Goal: Task Accomplishment & Management: Manage account settings

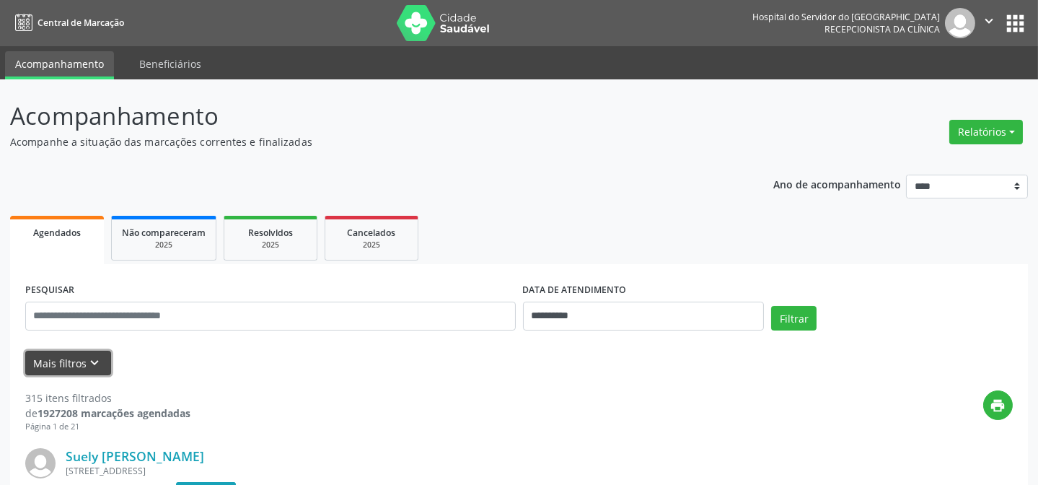
click at [76, 355] on button "Mais filtros keyboard_arrow_down" at bounding box center [68, 363] width 86 height 25
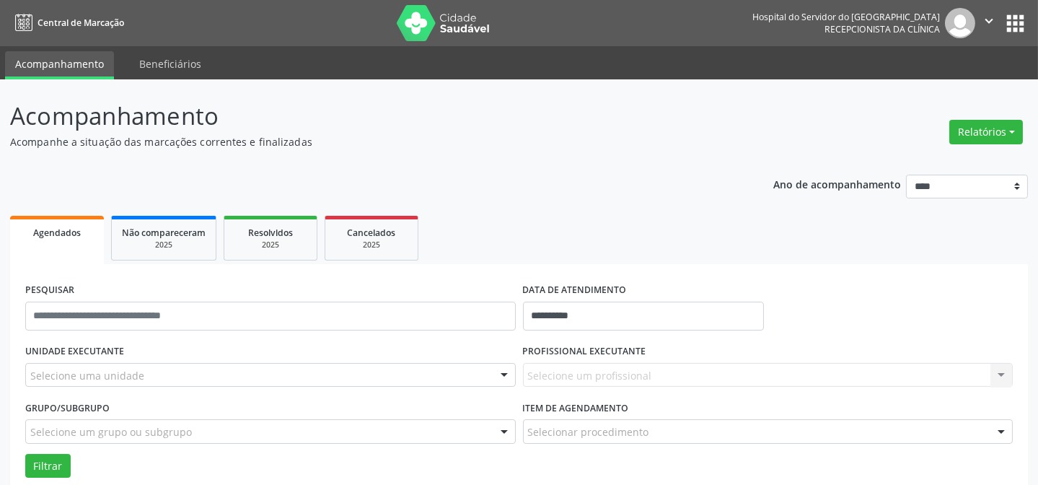
click at [249, 375] on div "Selecione uma unidade" at bounding box center [270, 375] width 491 height 25
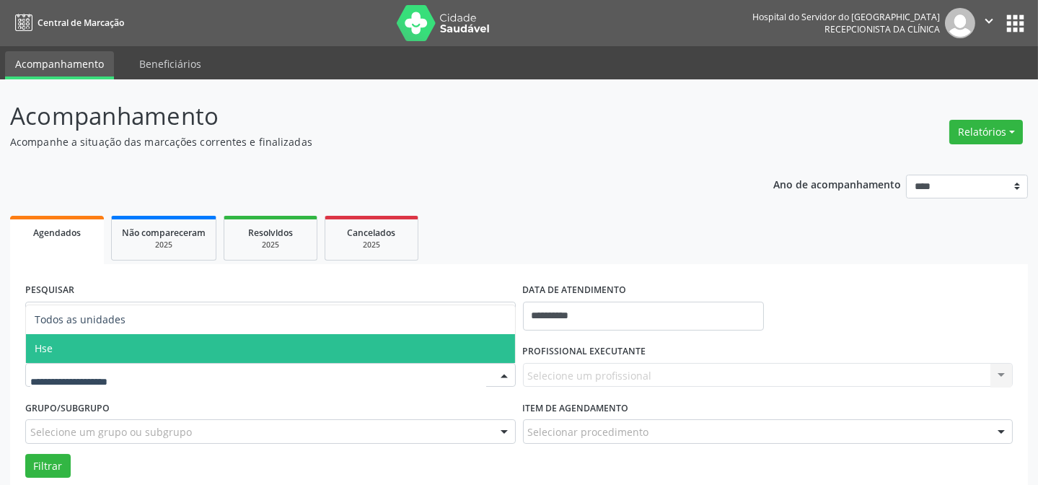
click at [138, 352] on span "Hse" at bounding box center [270, 348] width 489 height 29
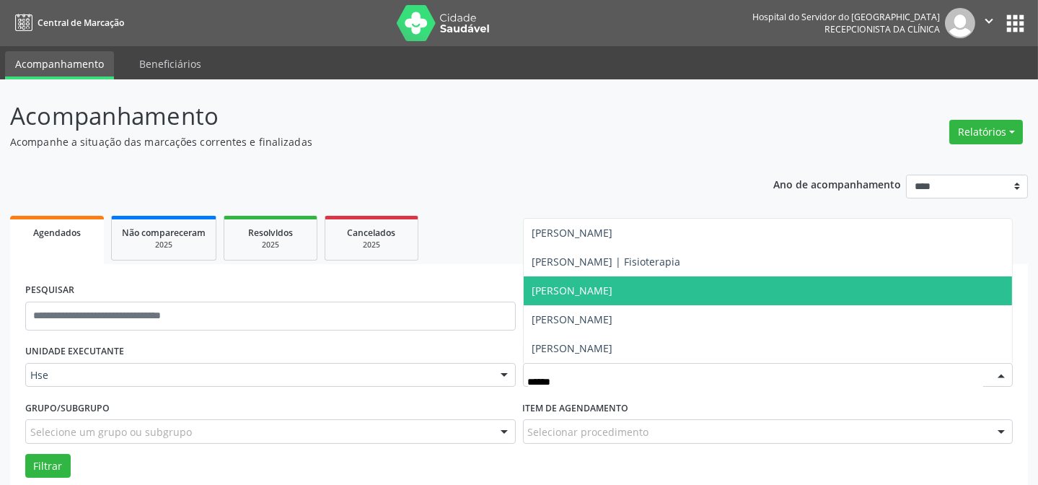
click at [613, 296] on span "[PERSON_NAME]" at bounding box center [572, 291] width 81 height 14
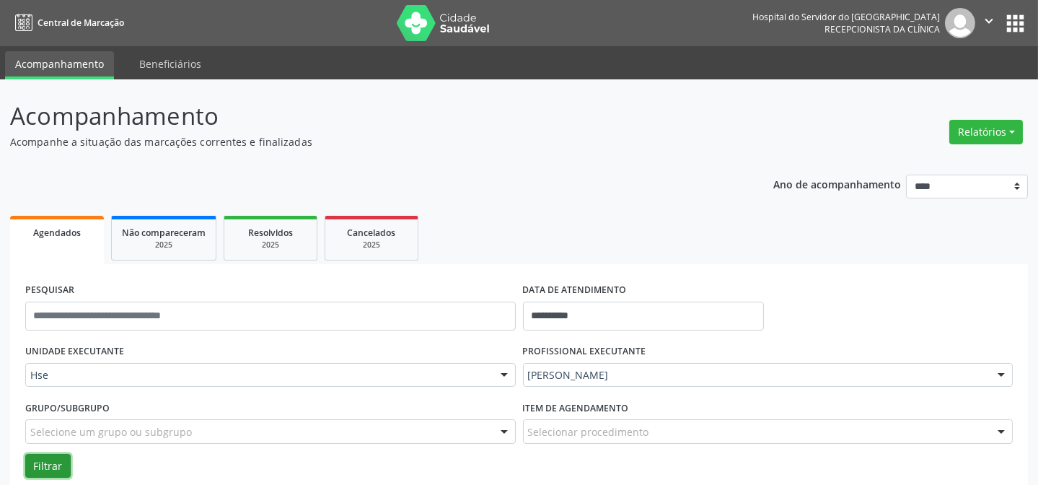
click at [40, 464] on button "Filtrar" at bounding box center [47, 466] width 45 height 25
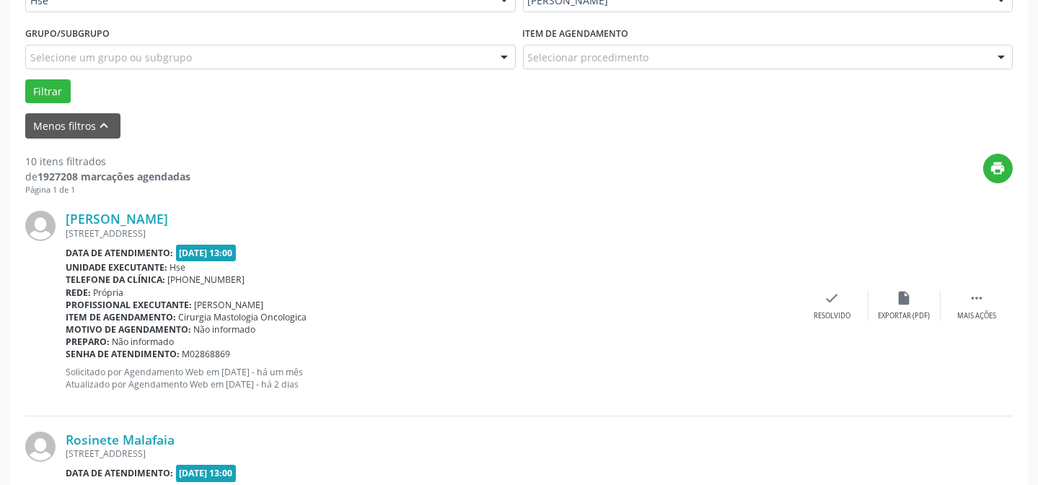
scroll to position [380, 0]
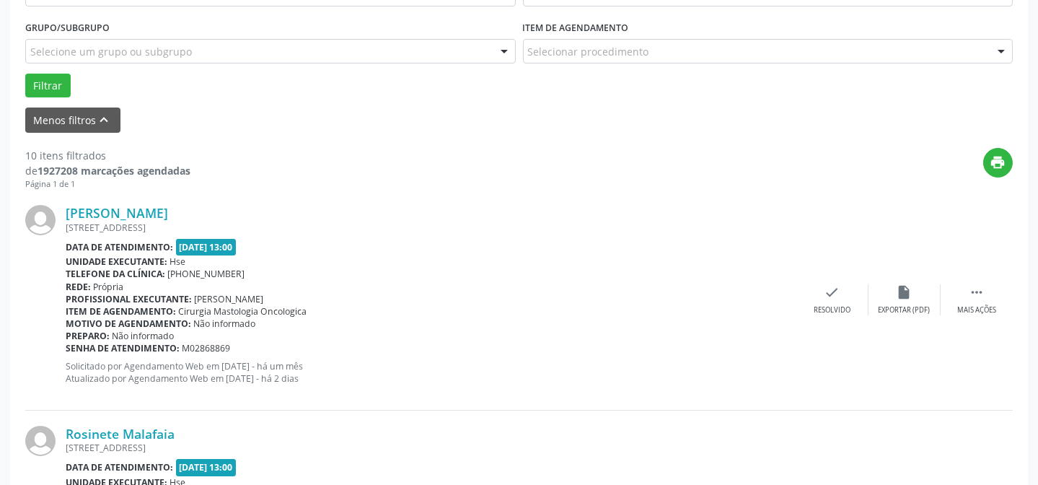
click at [983, 317] on div "[PERSON_NAME] [STREET_ADDRESS] Data de atendimento: [DATE] 13:00 Unidade execut…" at bounding box center [519, 300] width 988 height 220
click at [983, 305] on div "Mais ações" at bounding box center [976, 310] width 39 height 10
click at [923, 310] on div "Não compareceu" at bounding box center [904, 310] width 61 height 10
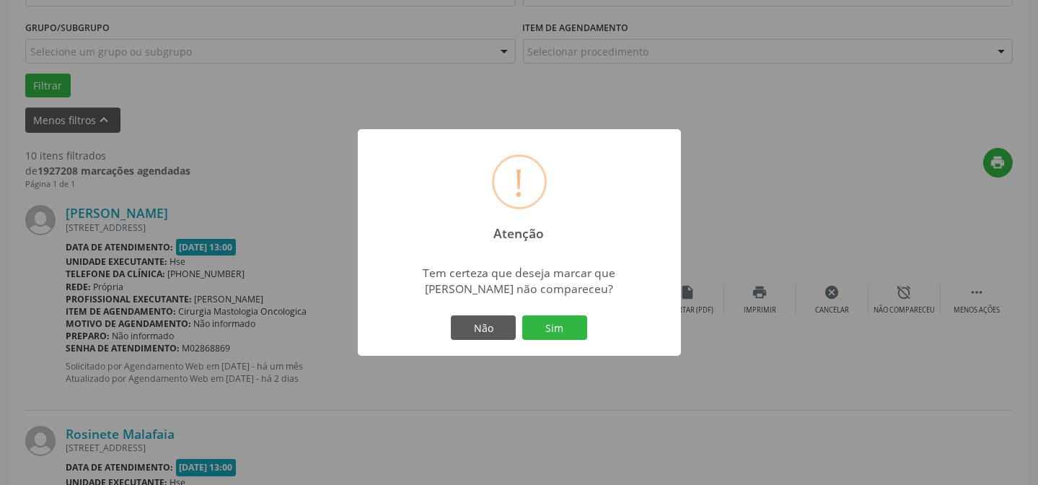
click at [587, 317] on div "Não Sim" at bounding box center [519, 327] width 143 height 30
click at [556, 325] on button "Sim" at bounding box center [554, 327] width 65 height 25
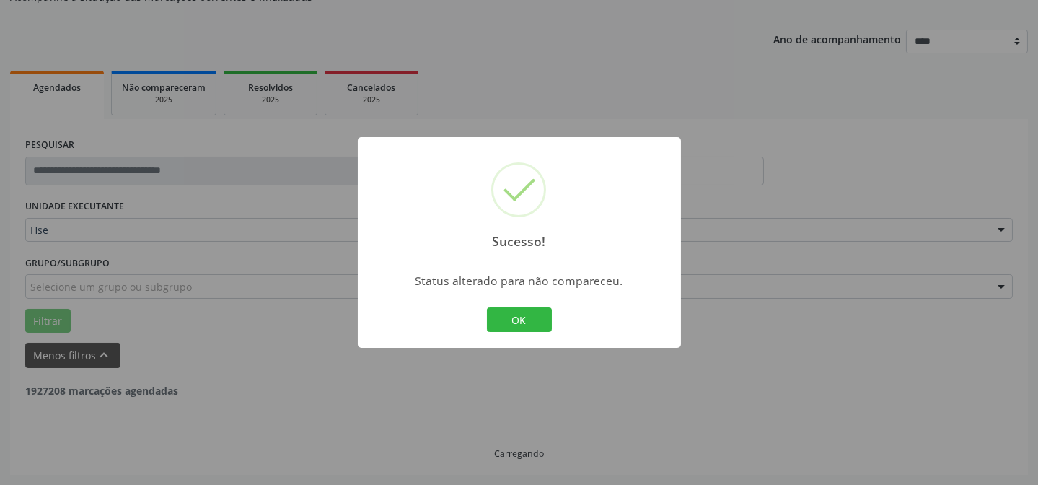
scroll to position [144, 0]
click at [519, 320] on div "Sucesso! × Status alterado para não compareceu. OK Cancel" at bounding box center [519, 242] width 323 height 211
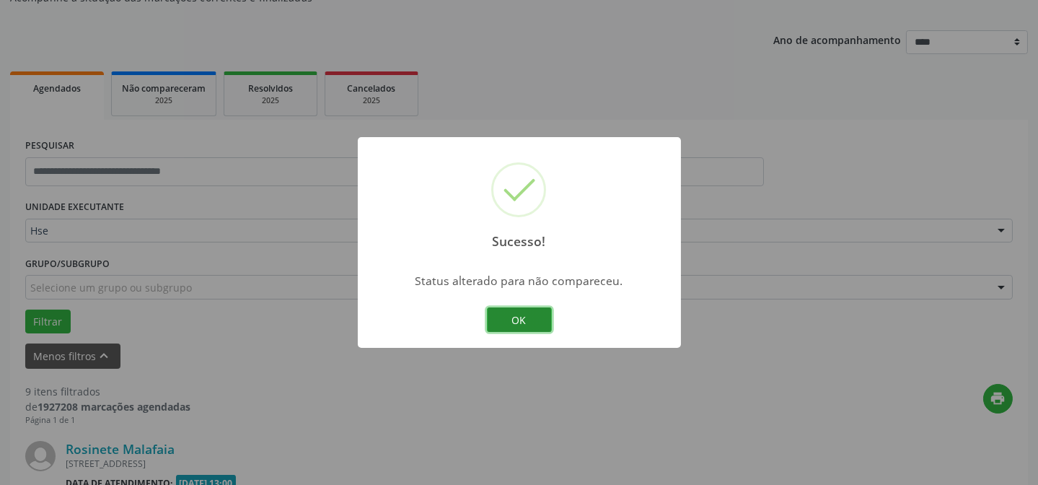
click at [519, 320] on button "OK" at bounding box center [519, 319] width 65 height 25
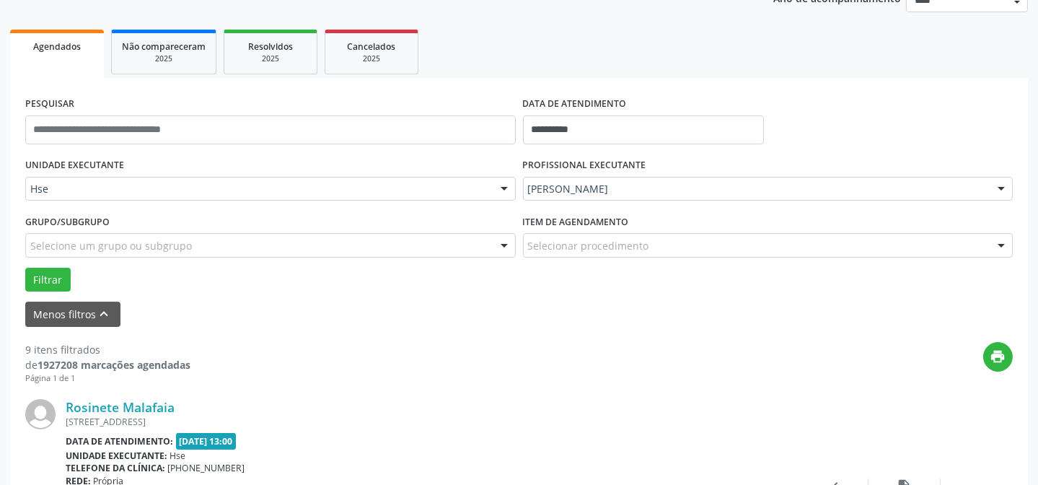
scroll to position [209, 0]
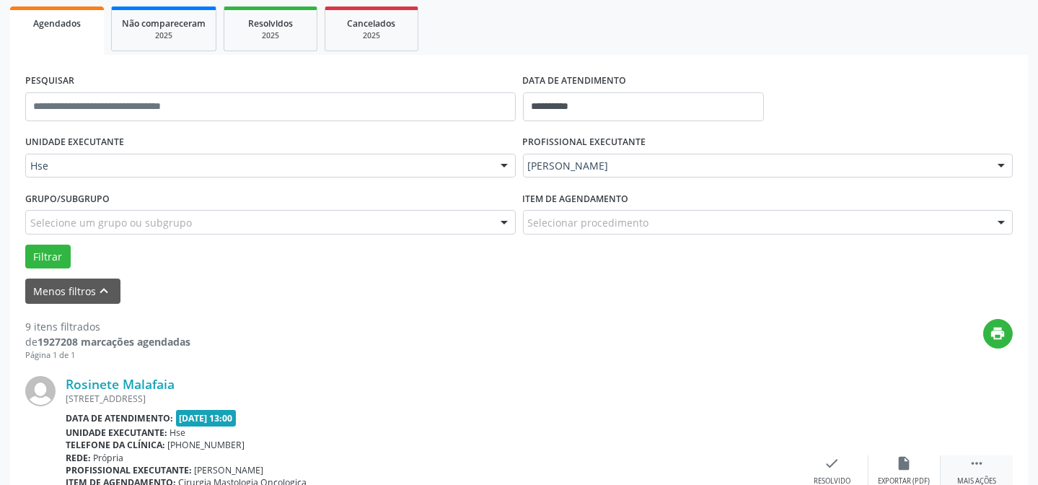
click at [980, 455] on icon "" at bounding box center [977, 463] width 16 height 16
click at [901, 460] on icon "alarm_off" at bounding box center [905, 463] width 16 height 16
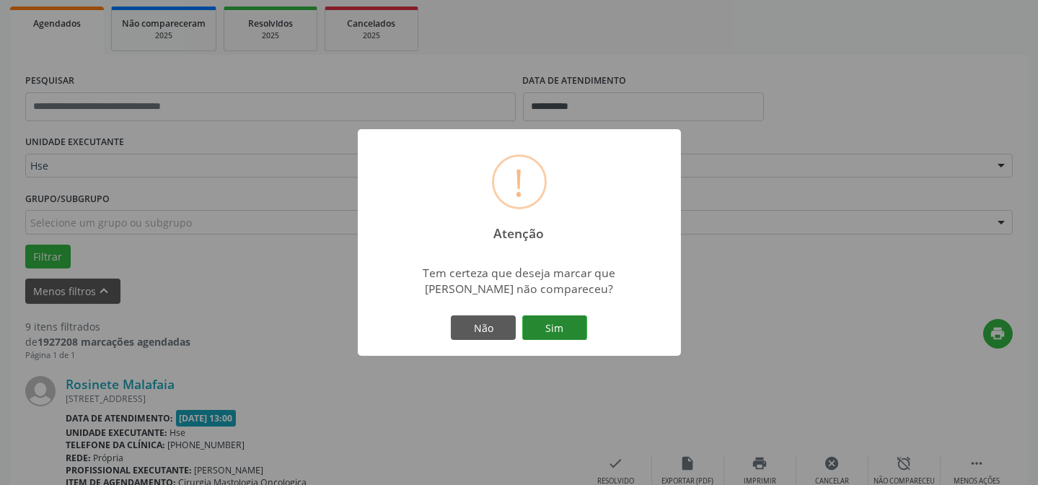
click at [554, 331] on button "Sim" at bounding box center [554, 327] width 65 height 25
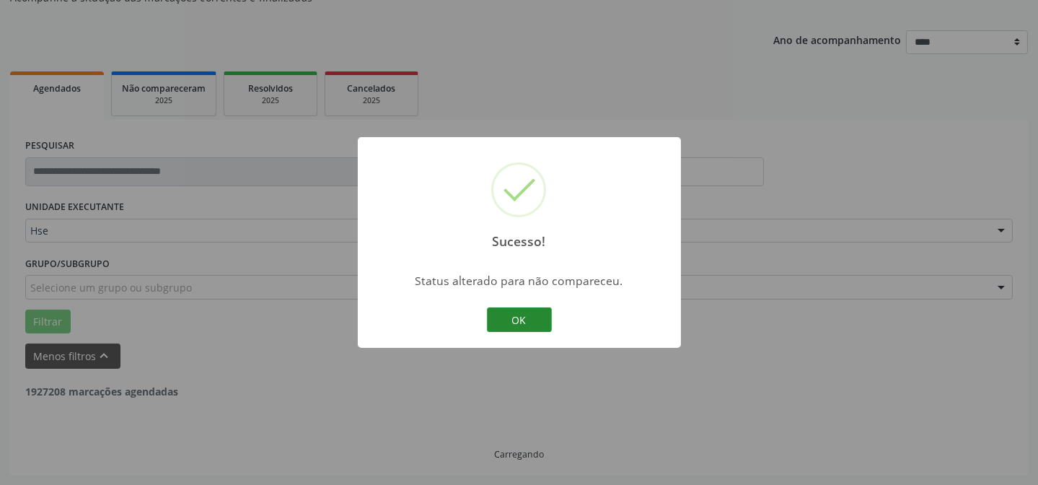
click at [534, 316] on button "OK" at bounding box center [519, 319] width 65 height 25
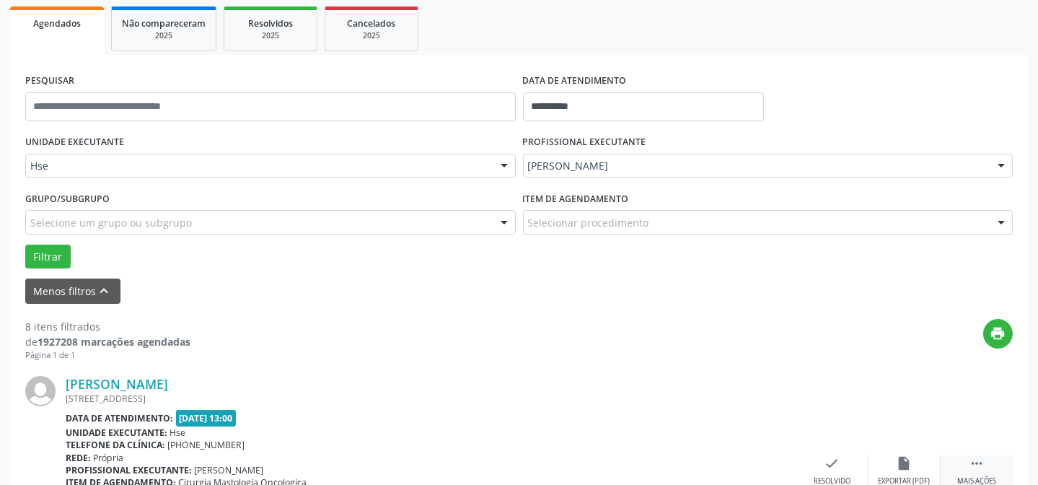
click at [967, 466] on div " Mais ações" at bounding box center [977, 470] width 72 height 31
click at [892, 459] on div "alarm_off Não compareceu" at bounding box center [905, 470] width 72 height 31
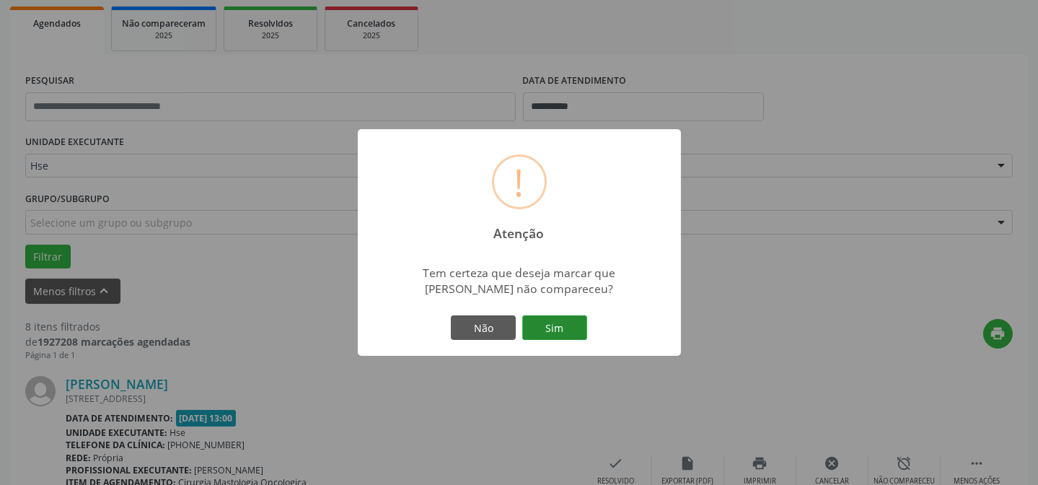
click at [572, 321] on button "Sim" at bounding box center [554, 327] width 65 height 25
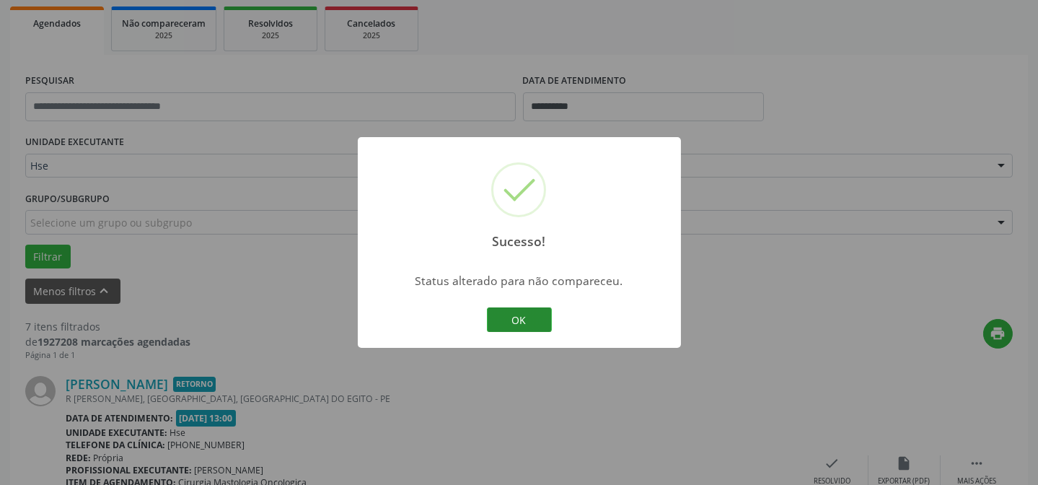
click at [529, 330] on button "OK" at bounding box center [519, 319] width 65 height 25
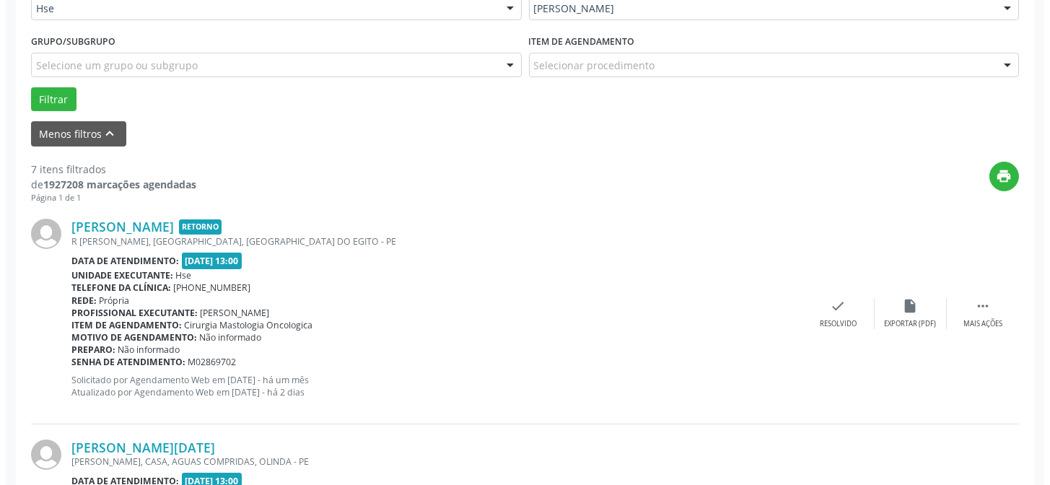
scroll to position [367, 0]
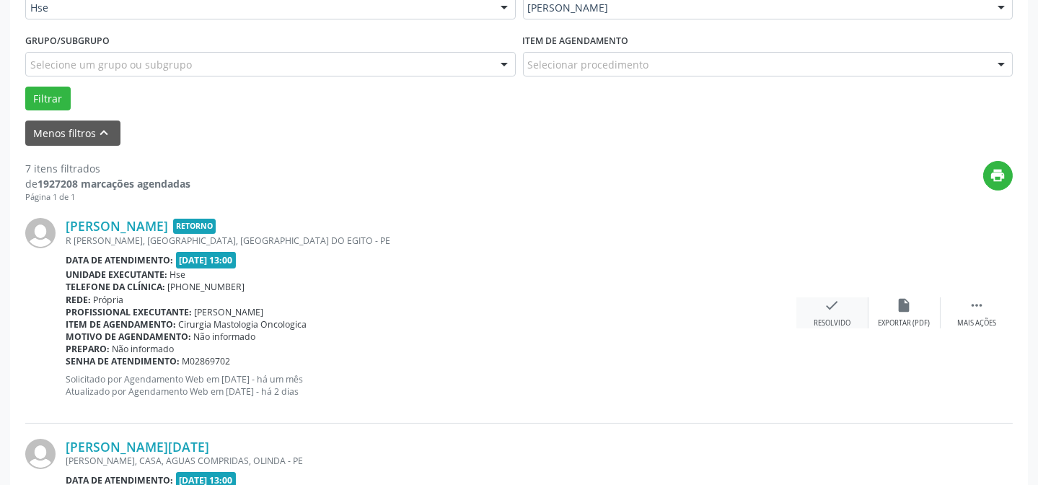
click at [820, 308] on div "check Resolvido" at bounding box center [833, 312] width 72 height 31
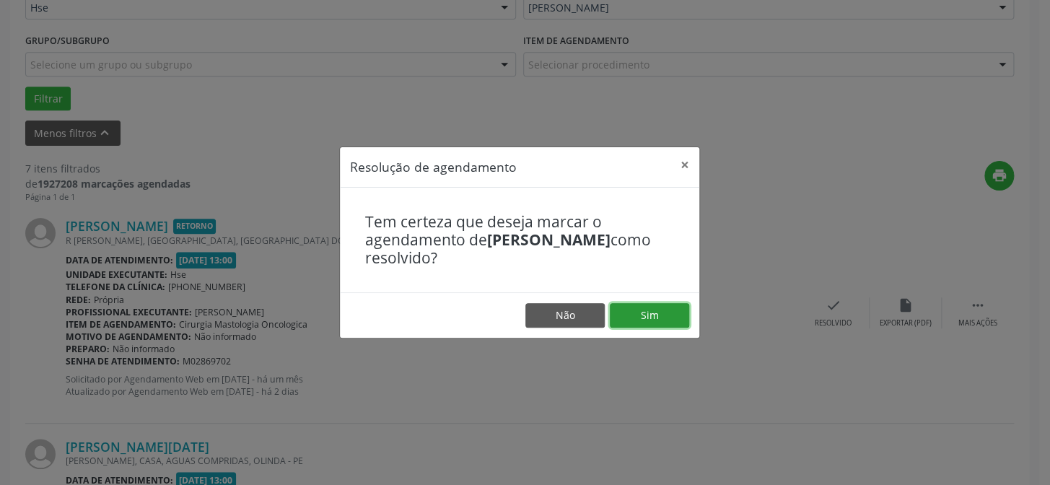
click at [676, 309] on button "Sim" at bounding box center [649, 315] width 79 height 25
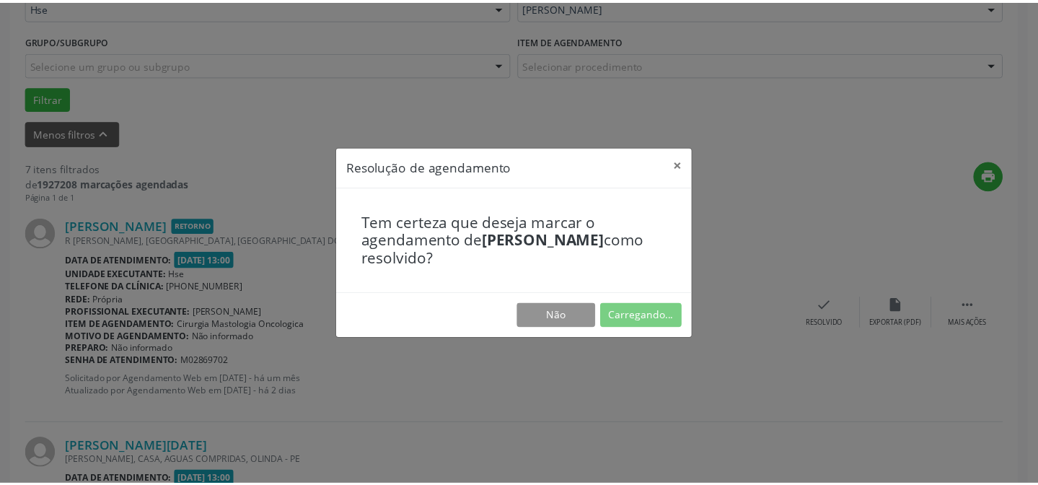
scroll to position [129, 0]
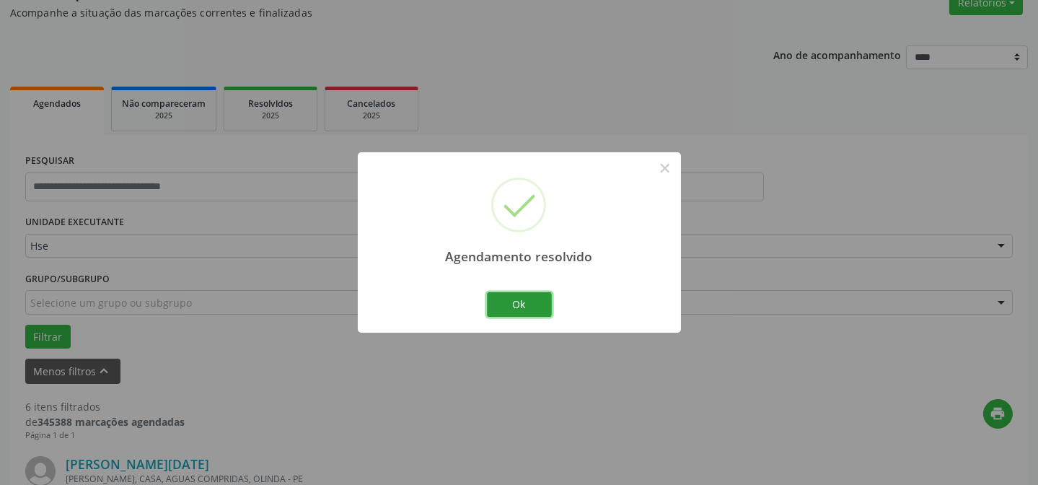
drag, startPoint x: 501, startPoint y: 304, endPoint x: 553, endPoint y: 304, distance: 51.9
click at [501, 304] on button "Ok" at bounding box center [519, 304] width 65 height 25
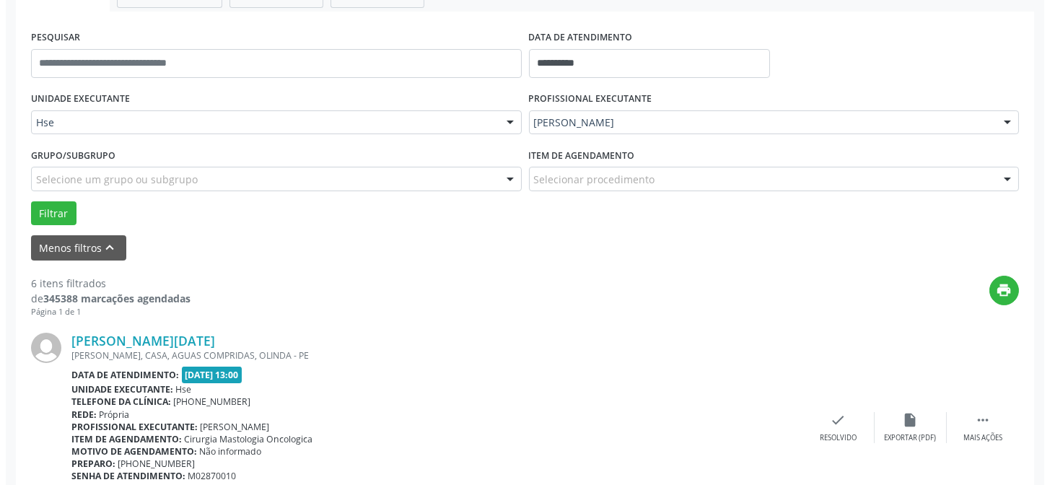
scroll to position [325, 0]
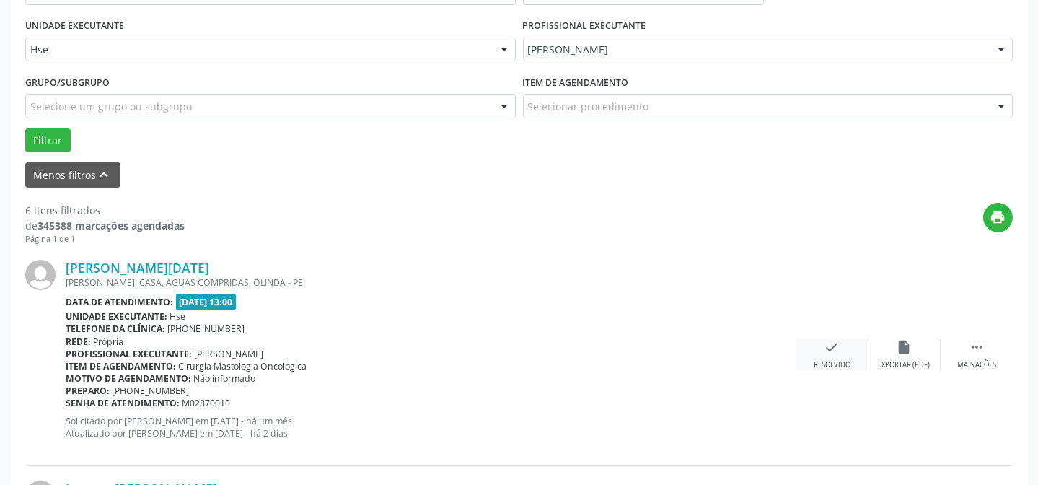
click at [831, 367] on div "Resolvido" at bounding box center [832, 365] width 37 height 10
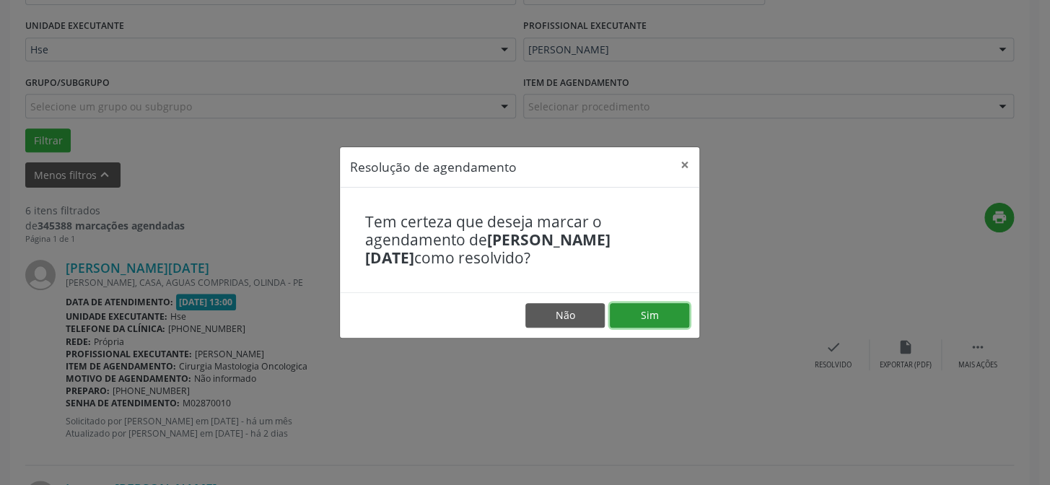
click at [677, 307] on button "Sim" at bounding box center [649, 315] width 79 height 25
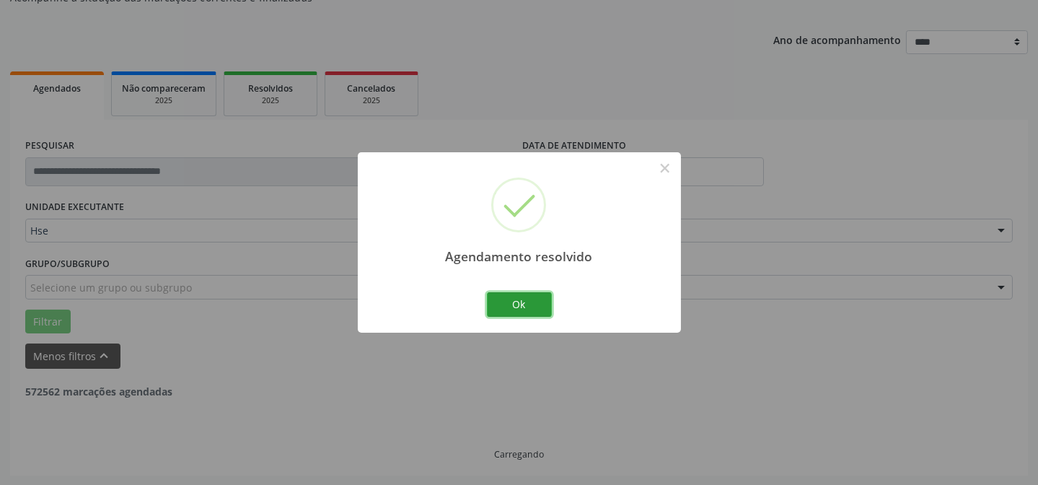
drag, startPoint x: 527, startPoint y: 311, endPoint x: 463, endPoint y: 308, distance: 63.6
click at [523, 310] on button "Ok" at bounding box center [519, 304] width 65 height 25
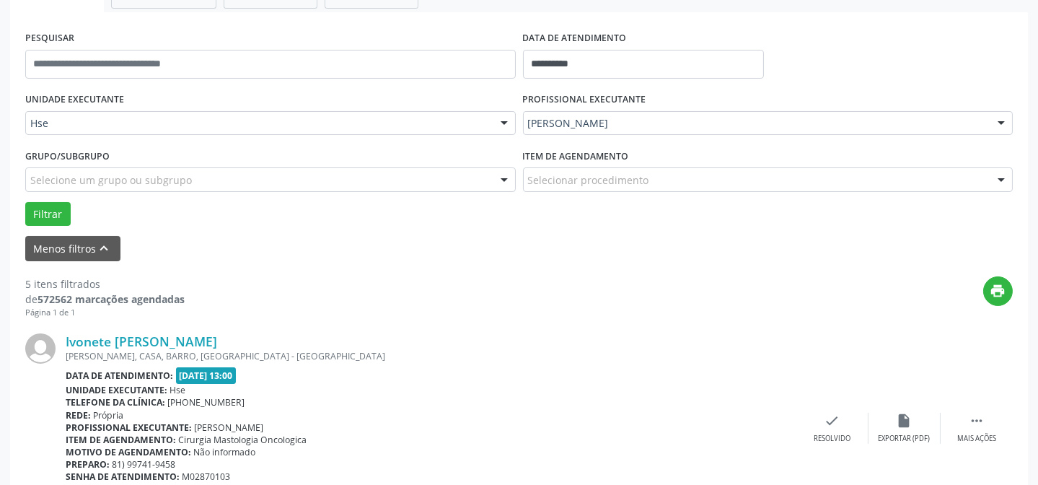
scroll to position [275, 0]
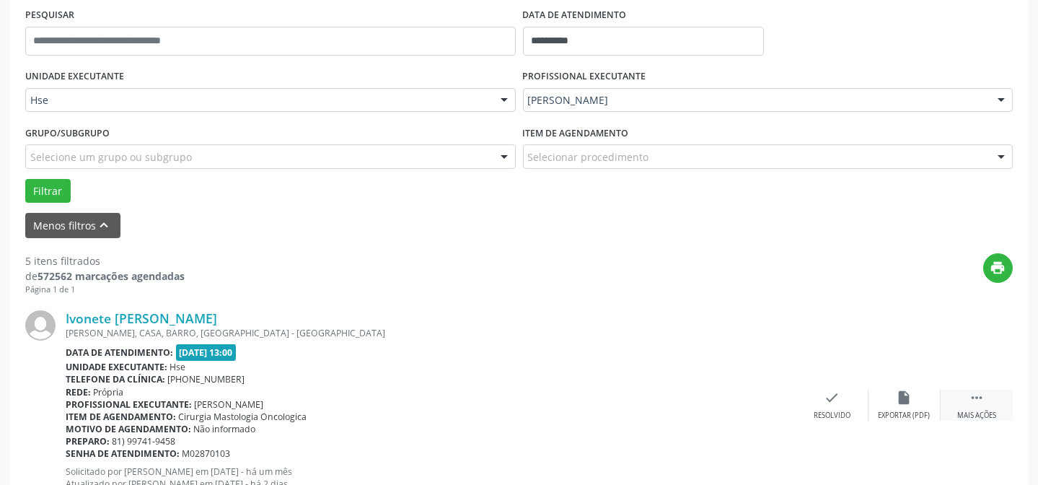
click at [980, 404] on div " Mais ações" at bounding box center [977, 405] width 72 height 31
click at [908, 397] on icon "alarm_off" at bounding box center [905, 398] width 16 height 16
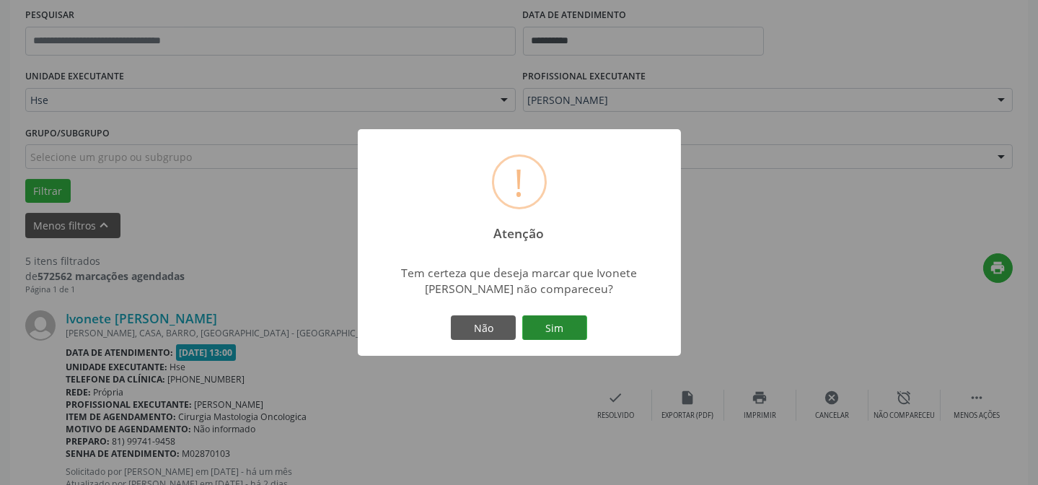
click at [550, 322] on button "Sim" at bounding box center [554, 327] width 65 height 25
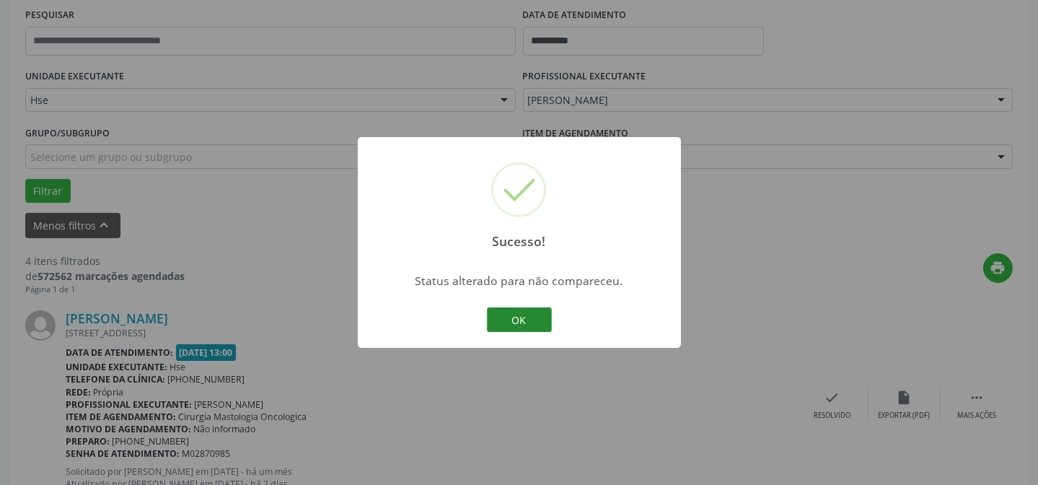
click at [530, 314] on button "OK" at bounding box center [519, 319] width 65 height 25
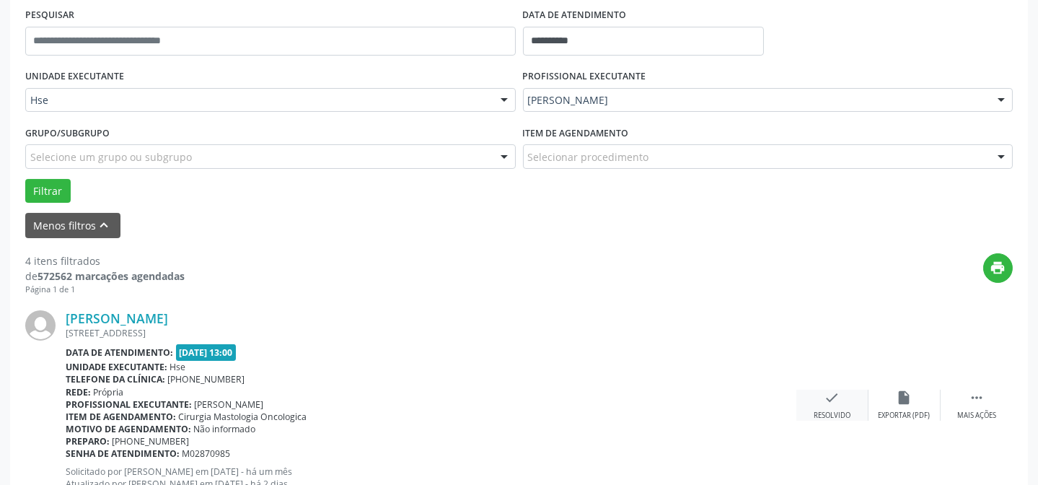
click at [815, 390] on div "check Resolvido" at bounding box center [833, 405] width 72 height 31
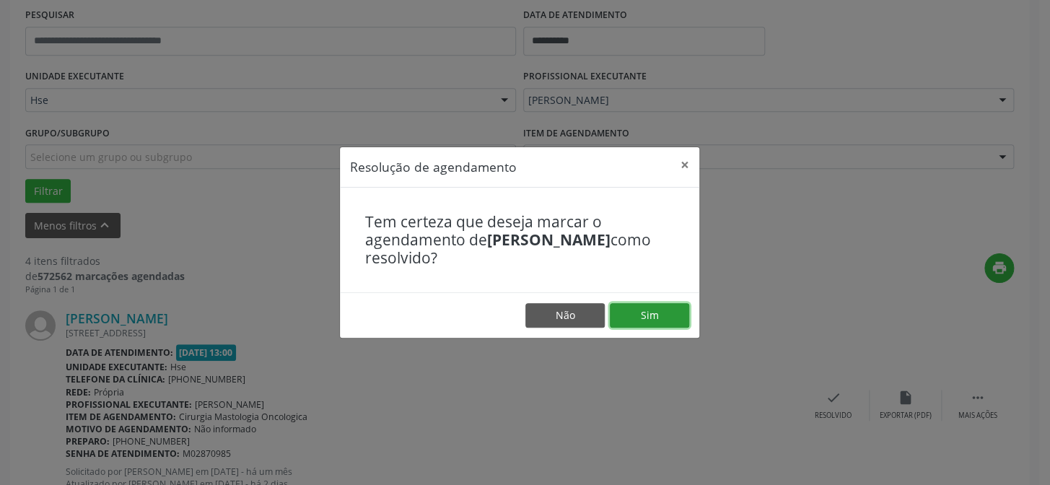
click at [641, 323] on button "Sim" at bounding box center [649, 315] width 79 height 25
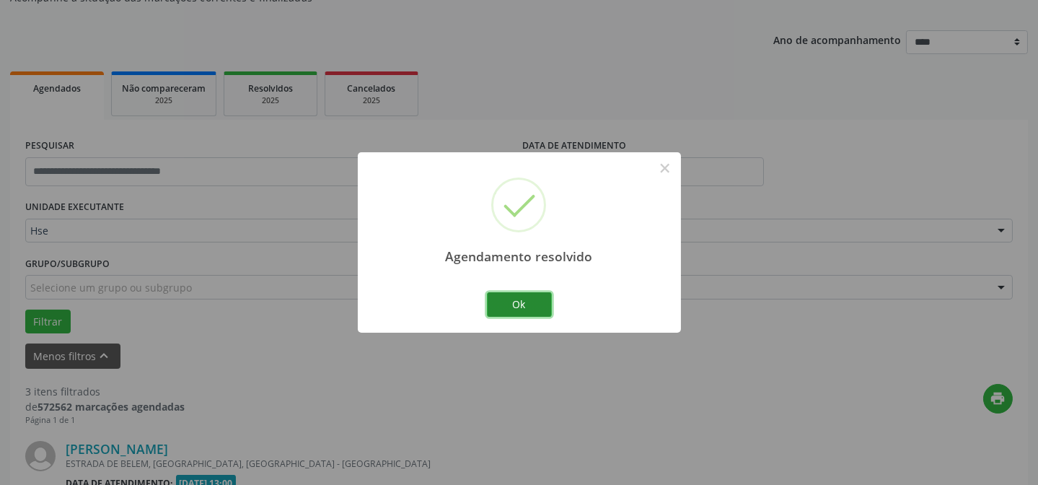
click at [532, 298] on button "Ok" at bounding box center [519, 304] width 65 height 25
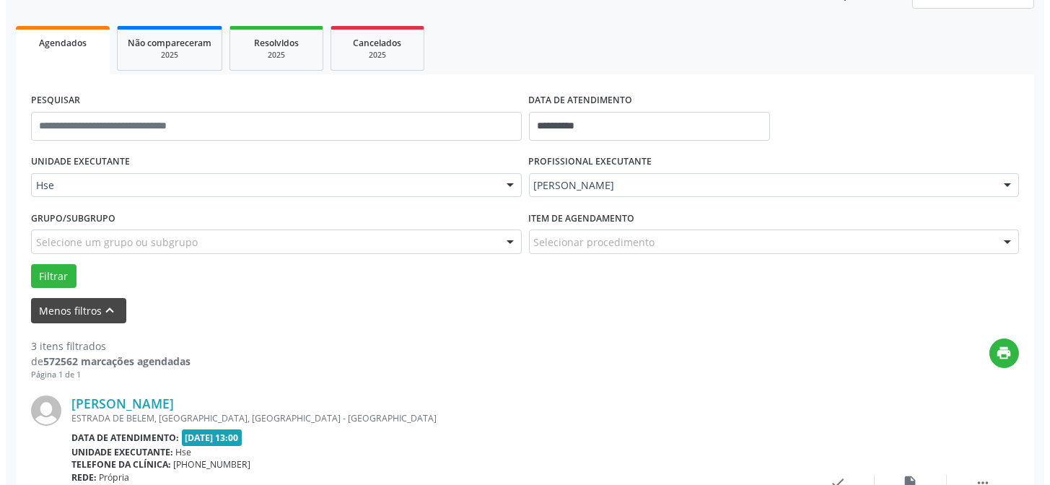
scroll to position [209, 0]
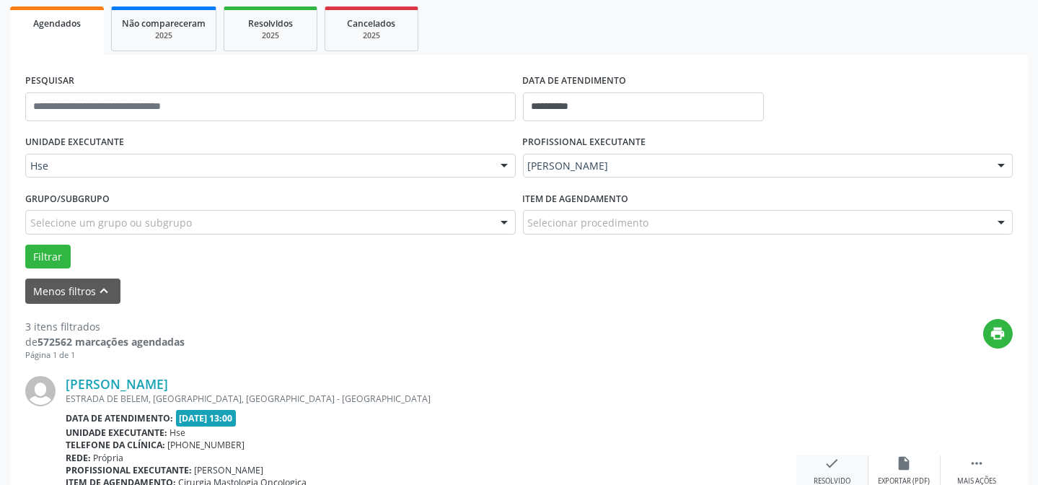
click at [825, 463] on icon "check" at bounding box center [833, 463] width 16 height 16
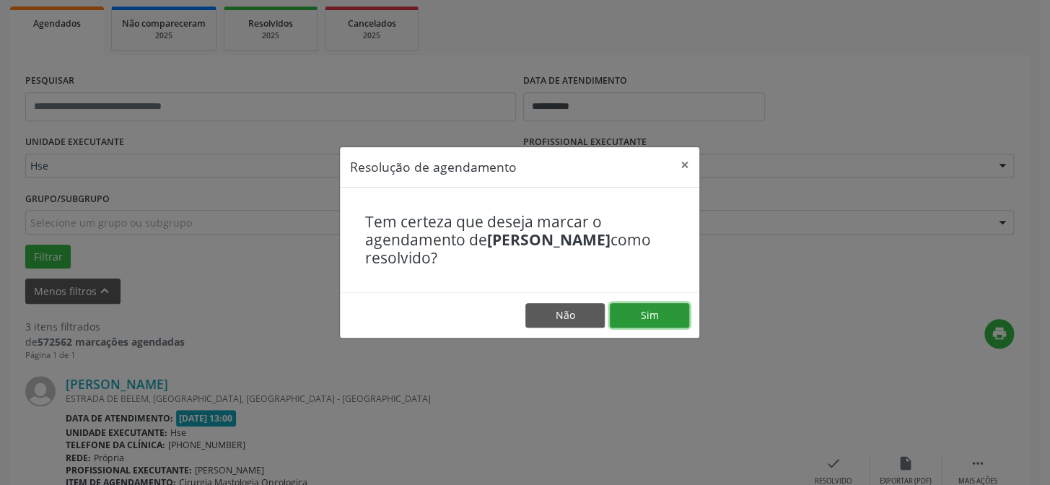
click at [674, 317] on button "Sim" at bounding box center [649, 315] width 79 height 25
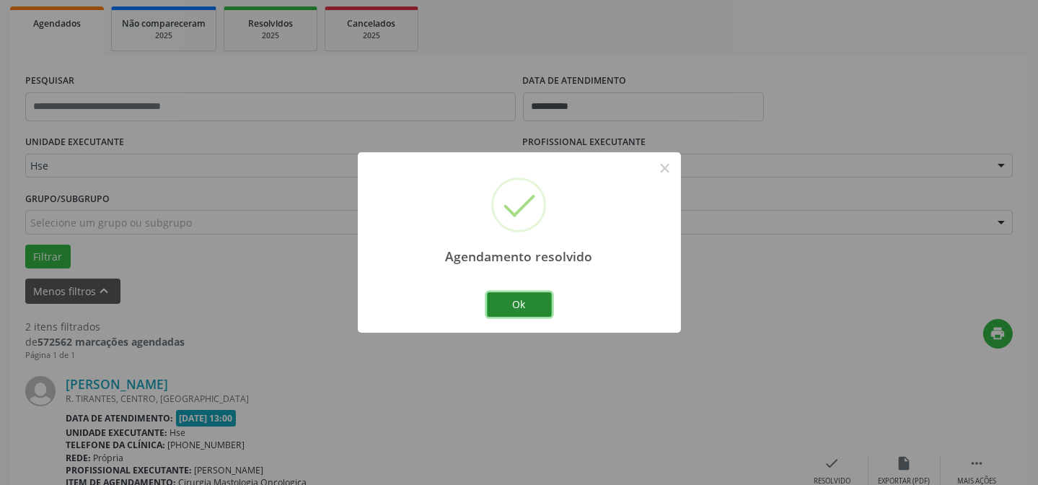
click at [515, 295] on button "Ok" at bounding box center [519, 304] width 65 height 25
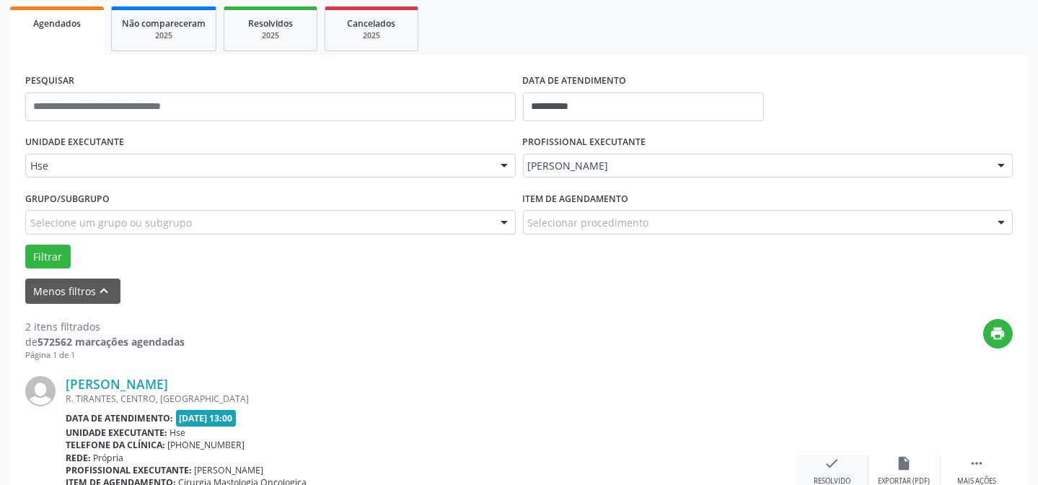
click at [833, 460] on icon "check" at bounding box center [833, 463] width 16 height 16
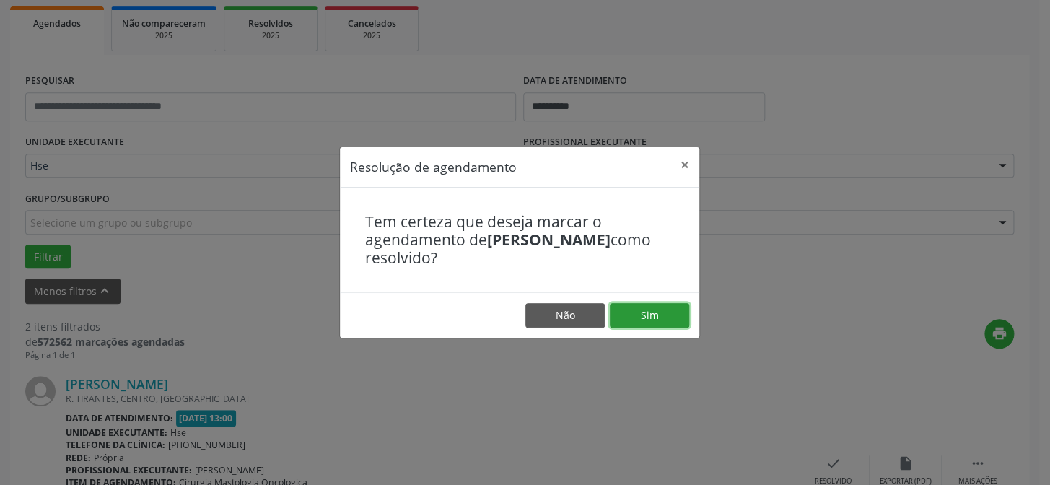
click at [673, 312] on button "Sim" at bounding box center [649, 315] width 79 height 25
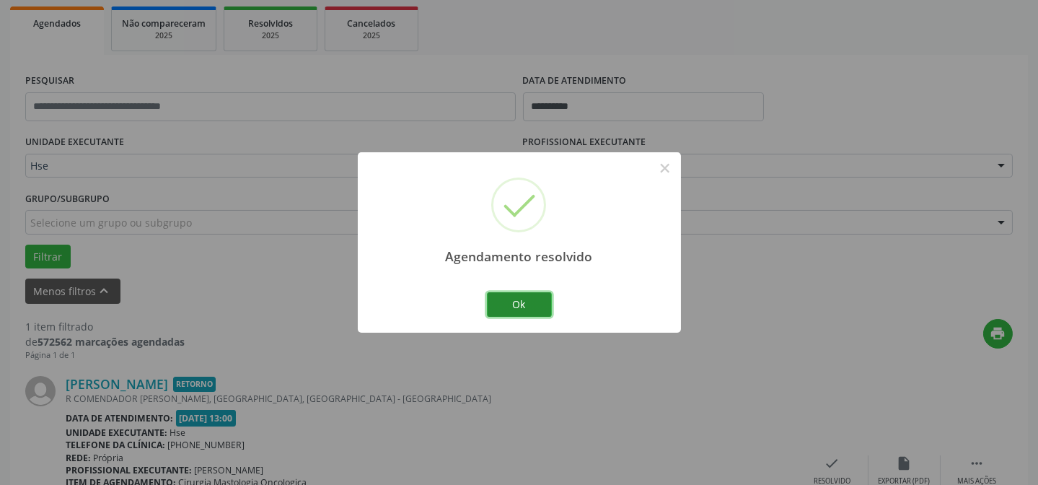
drag, startPoint x: 520, startPoint y: 299, endPoint x: 499, endPoint y: 293, distance: 21.9
click at [519, 299] on button "Ok" at bounding box center [519, 304] width 65 height 25
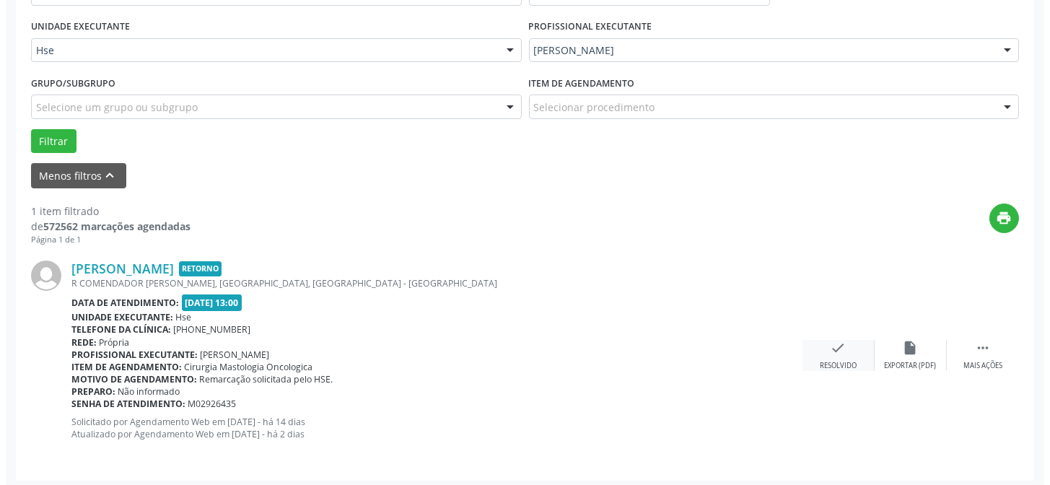
scroll to position [330, 0]
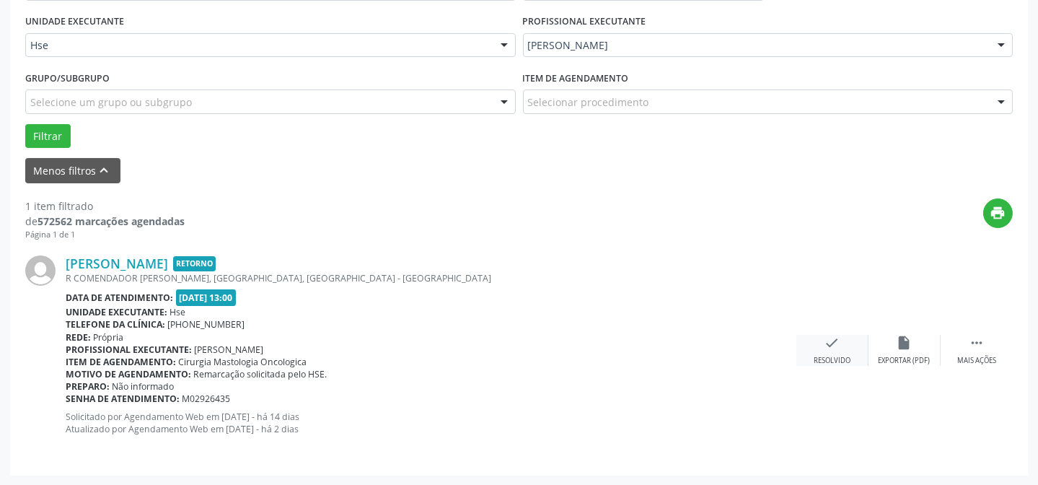
click at [815, 356] on div "Resolvido" at bounding box center [832, 361] width 37 height 10
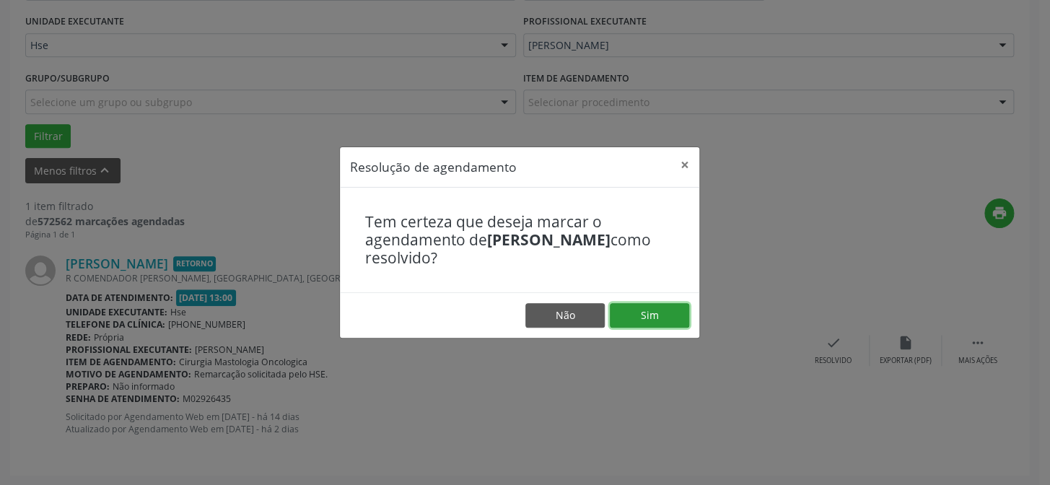
click at [647, 314] on button "Sim" at bounding box center [649, 315] width 79 height 25
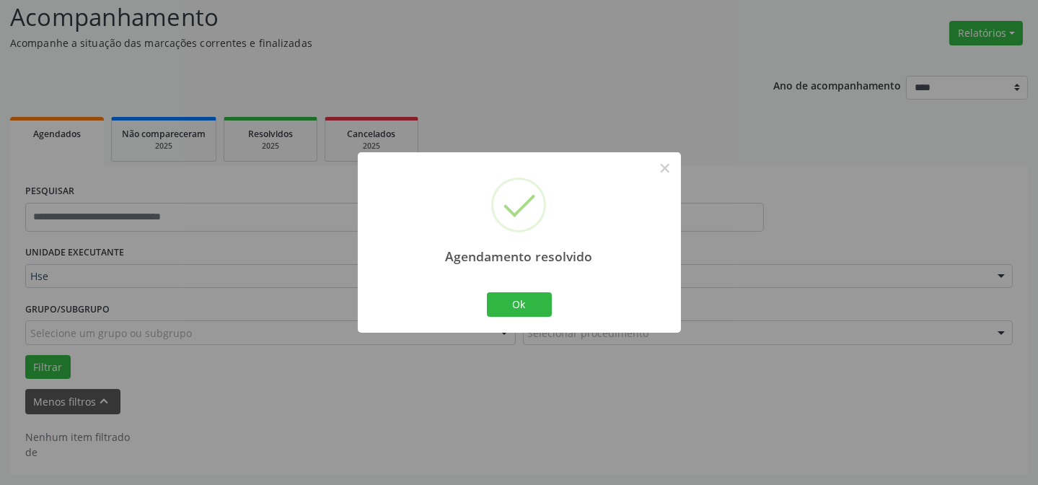
scroll to position [97, 0]
click at [552, 307] on div "Ok Cancel" at bounding box center [518, 304] width 71 height 30
click at [538, 310] on button "Ok" at bounding box center [519, 304] width 65 height 25
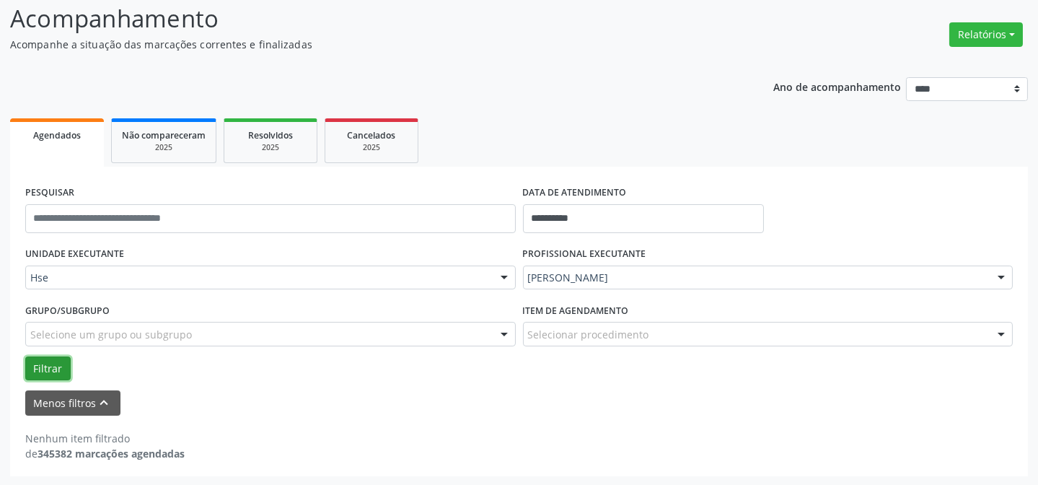
click at [49, 359] on button "Filtrar" at bounding box center [47, 368] width 45 height 25
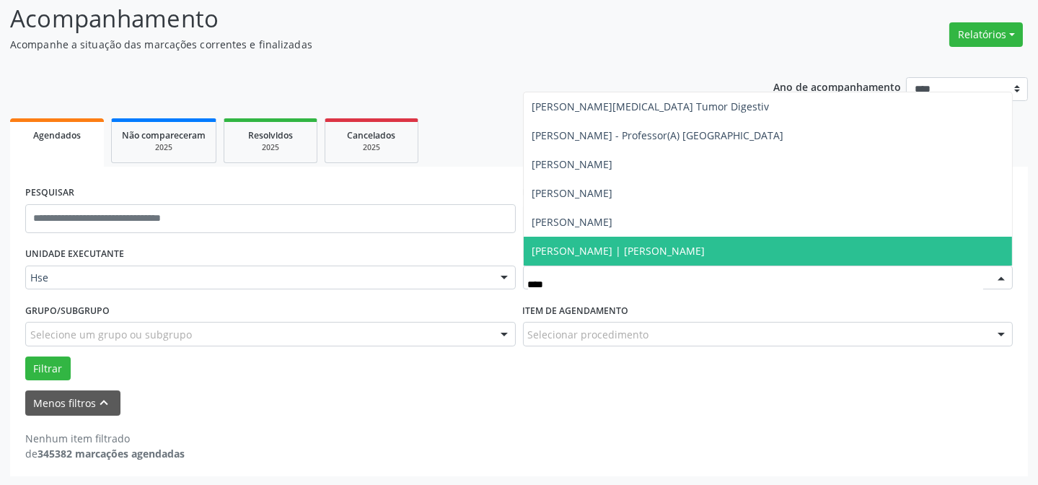
type input "*****"
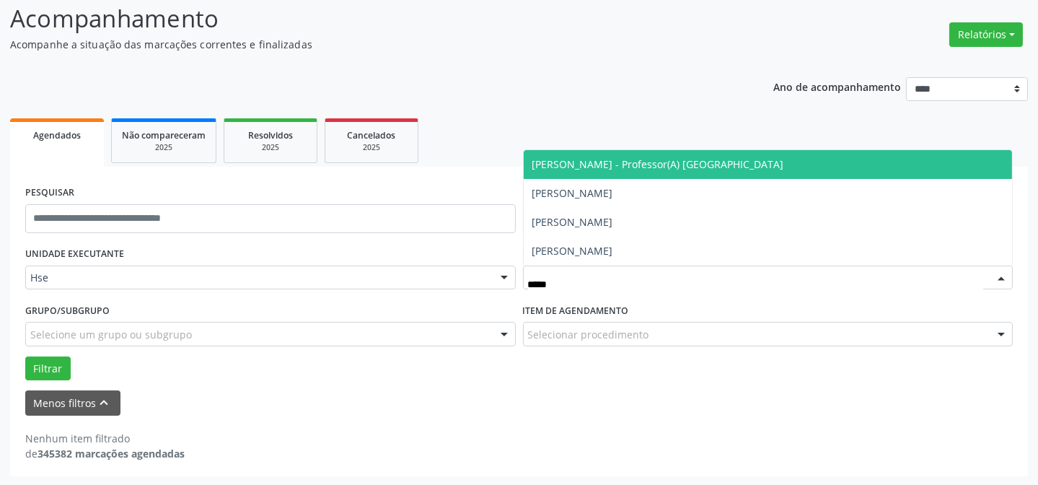
click at [598, 165] on span "[PERSON_NAME] - Professor(A) [GEOGRAPHIC_DATA]" at bounding box center [658, 164] width 252 height 14
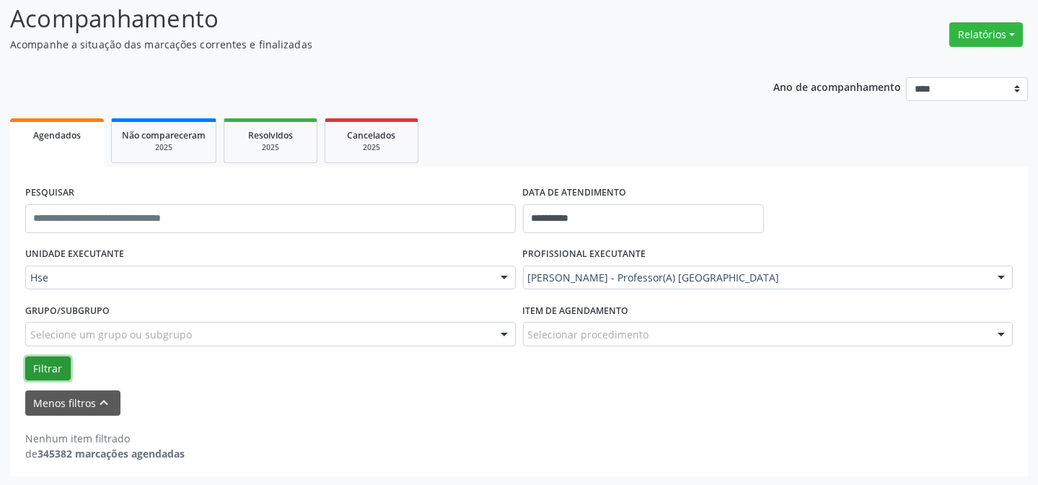
click at [58, 369] on button "Filtrar" at bounding box center [47, 368] width 45 height 25
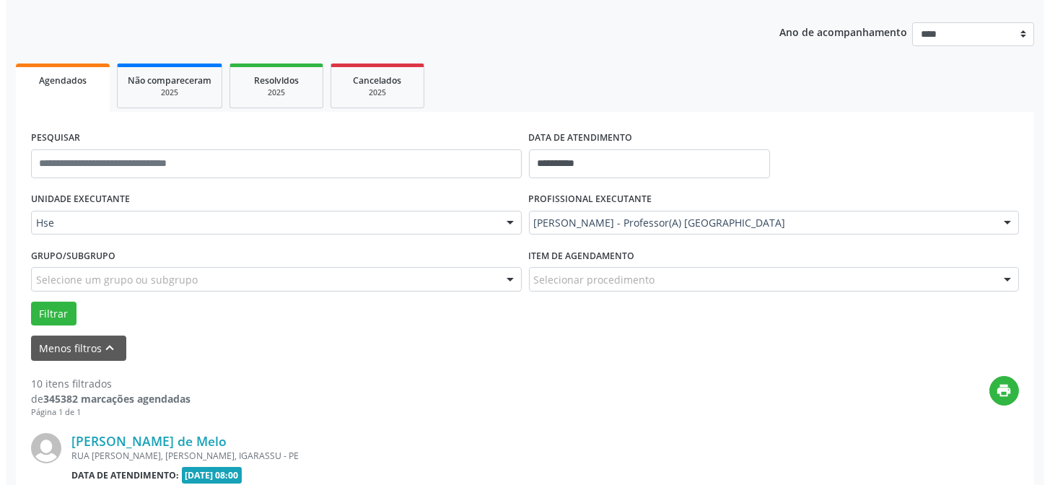
scroll to position [229, 0]
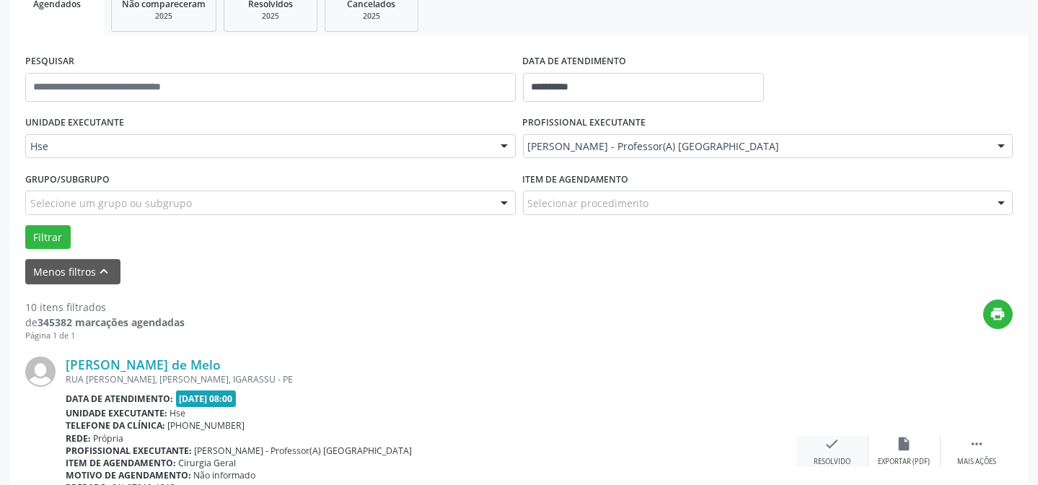
click at [840, 446] on icon "check" at bounding box center [833, 444] width 16 height 16
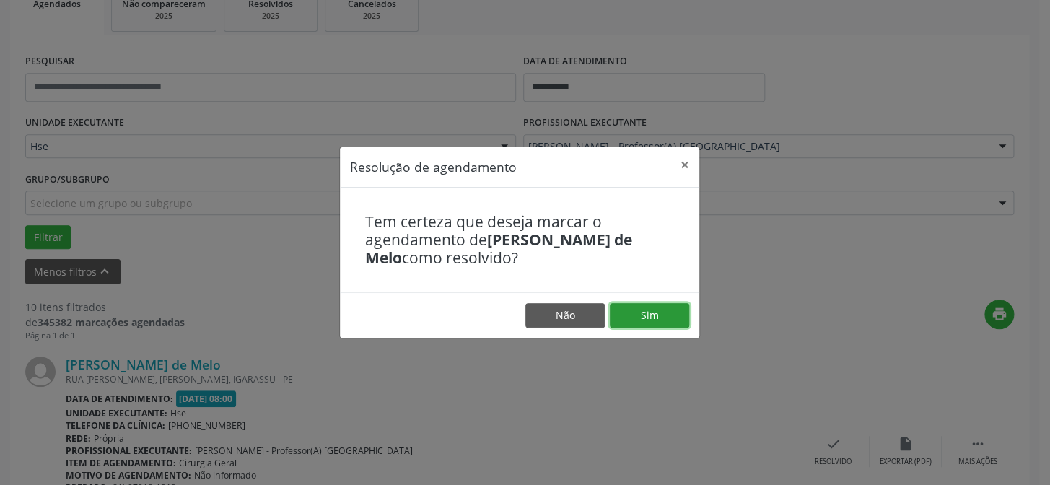
click at [631, 316] on button "Sim" at bounding box center [649, 315] width 79 height 25
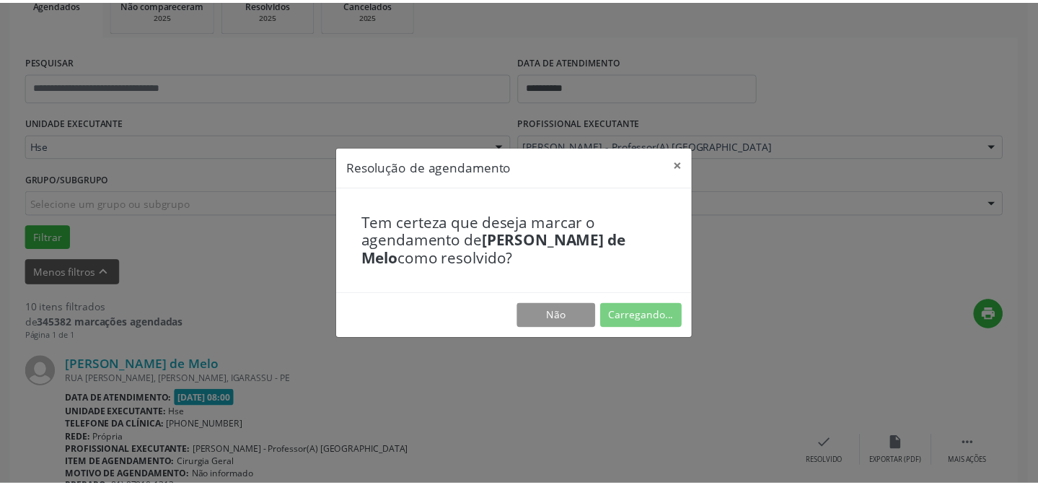
scroll to position [129, 0]
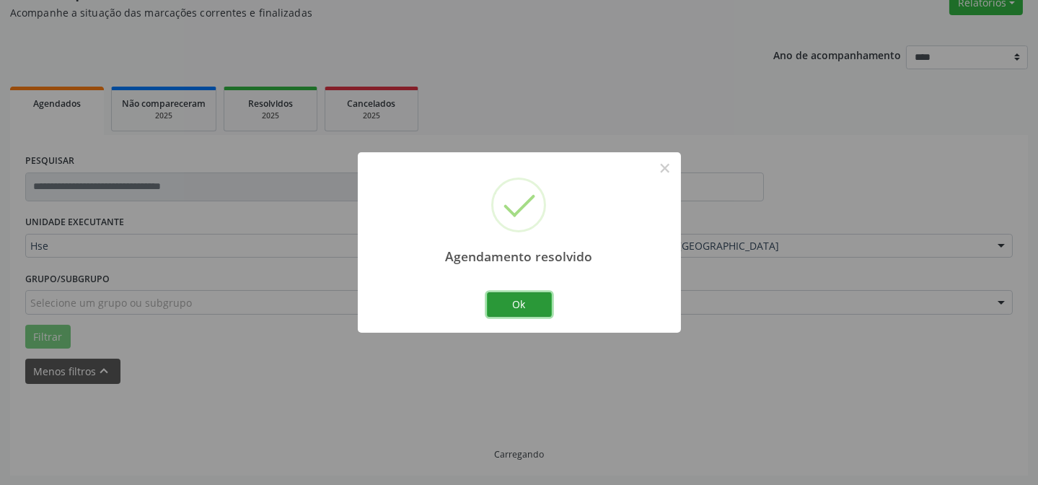
drag, startPoint x: 514, startPoint y: 304, endPoint x: 494, endPoint y: 300, distance: 19.8
click at [514, 304] on button "Ok" at bounding box center [519, 304] width 65 height 25
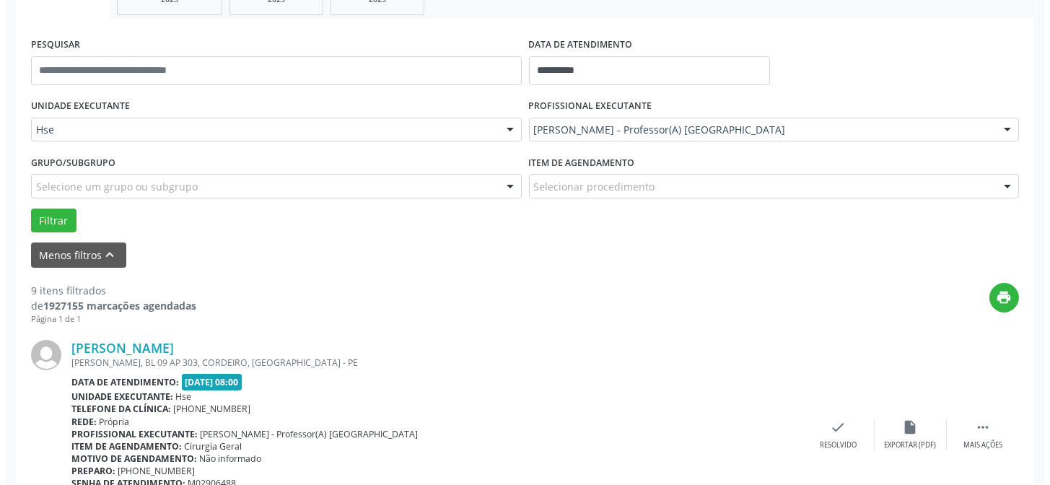
scroll to position [260, 0]
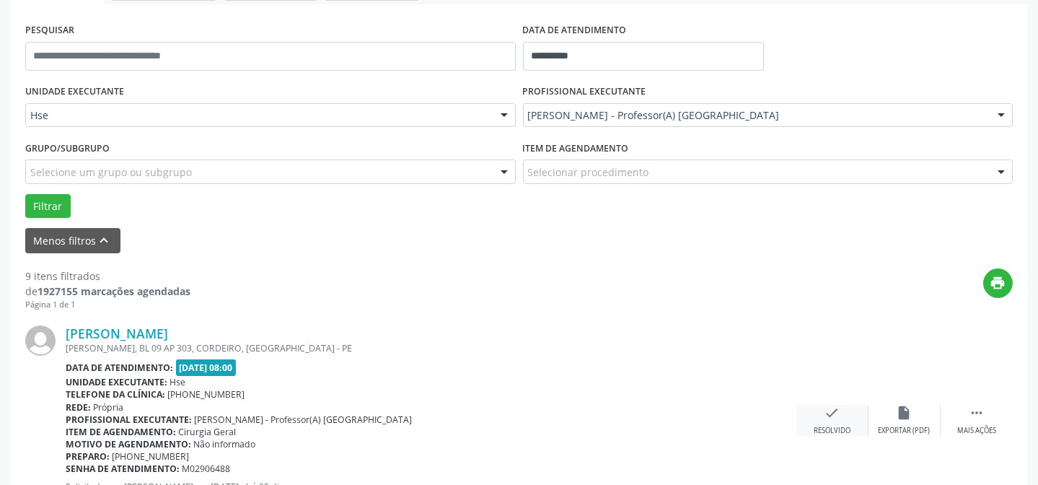
click at [825, 412] on icon "check" at bounding box center [833, 413] width 16 height 16
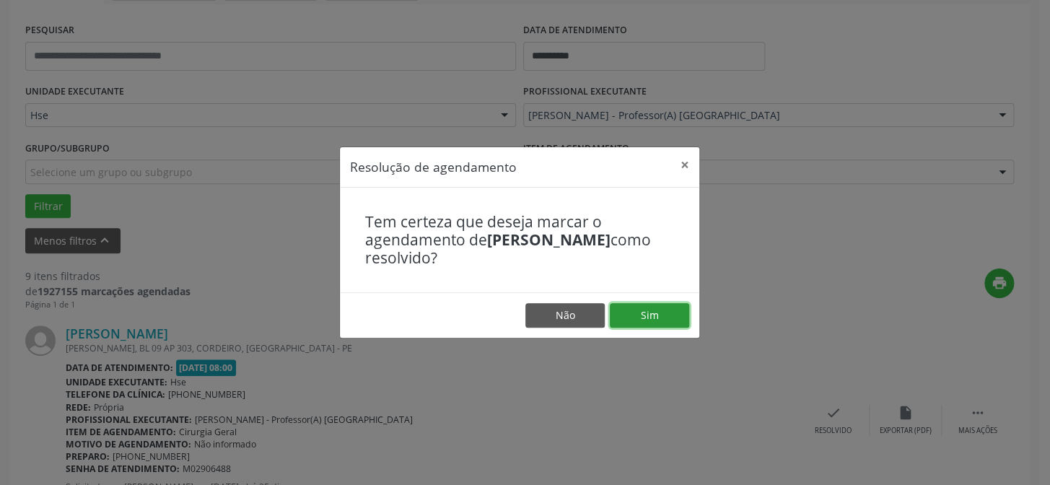
click at [665, 323] on button "Sim" at bounding box center [649, 315] width 79 height 25
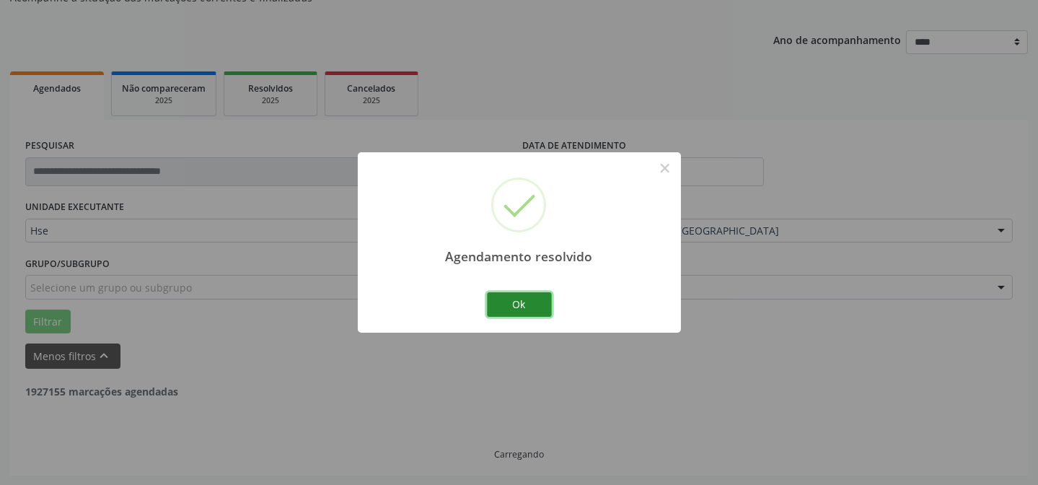
click at [517, 310] on button "Ok" at bounding box center [519, 304] width 65 height 25
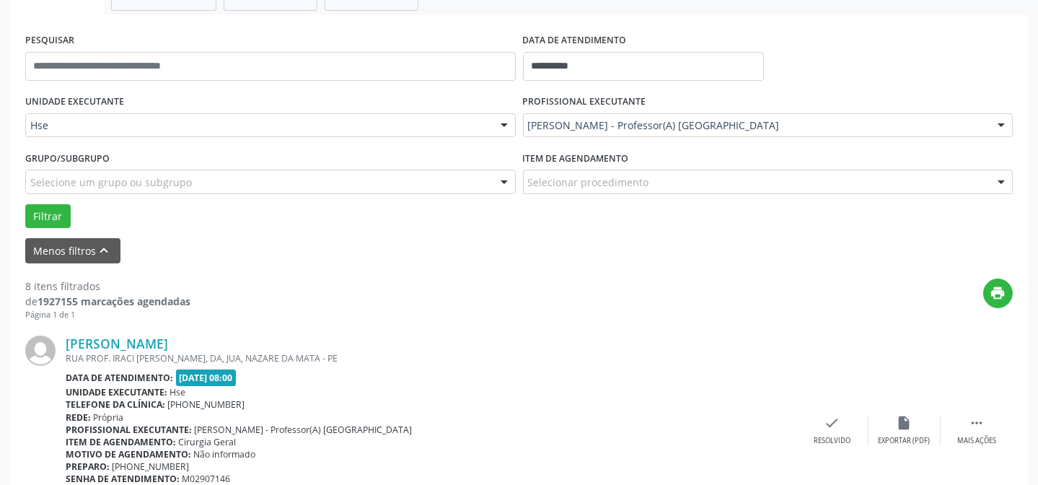
scroll to position [275, 0]
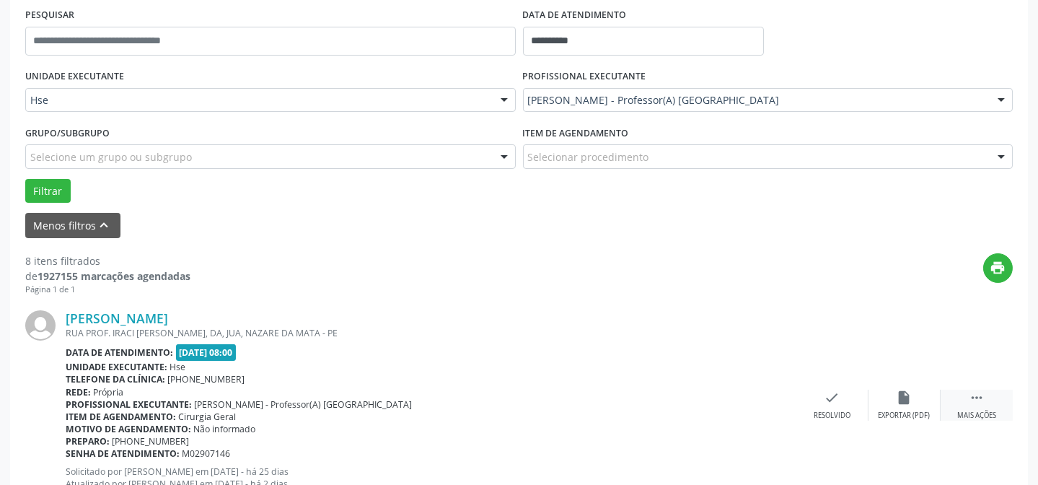
click at [974, 411] on div "Mais ações" at bounding box center [976, 416] width 39 height 10
click at [907, 403] on icon "alarm_off" at bounding box center [905, 398] width 16 height 16
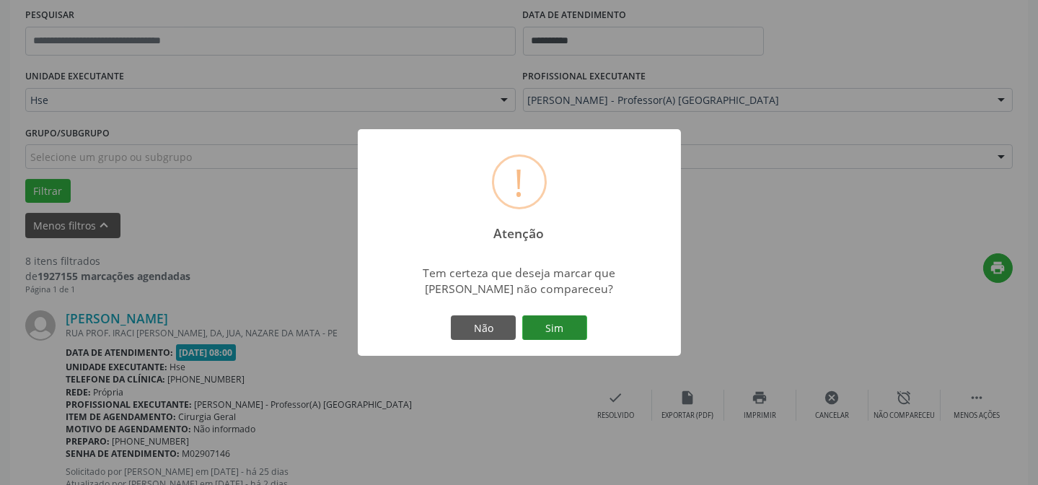
click at [550, 333] on button "Sim" at bounding box center [554, 327] width 65 height 25
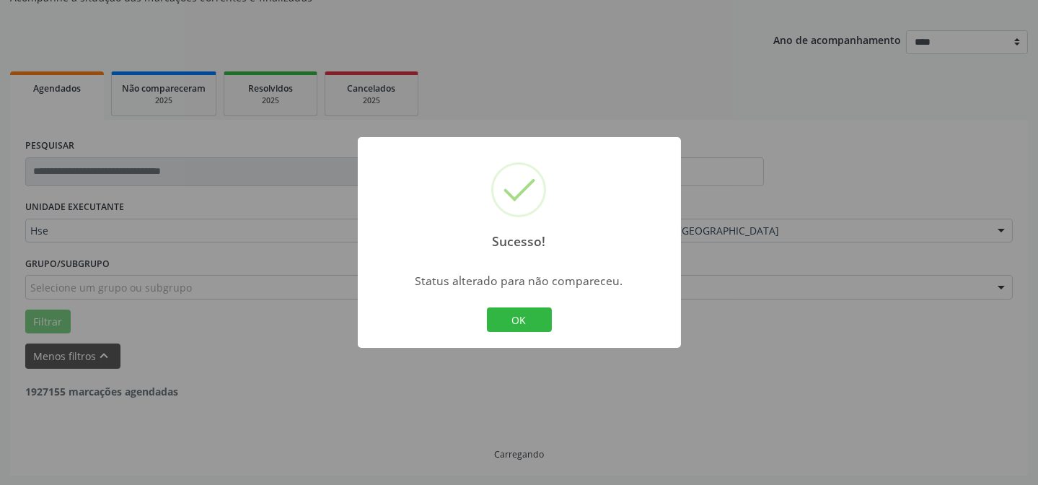
click at [518, 333] on div "OK Cancel" at bounding box center [518, 319] width 71 height 30
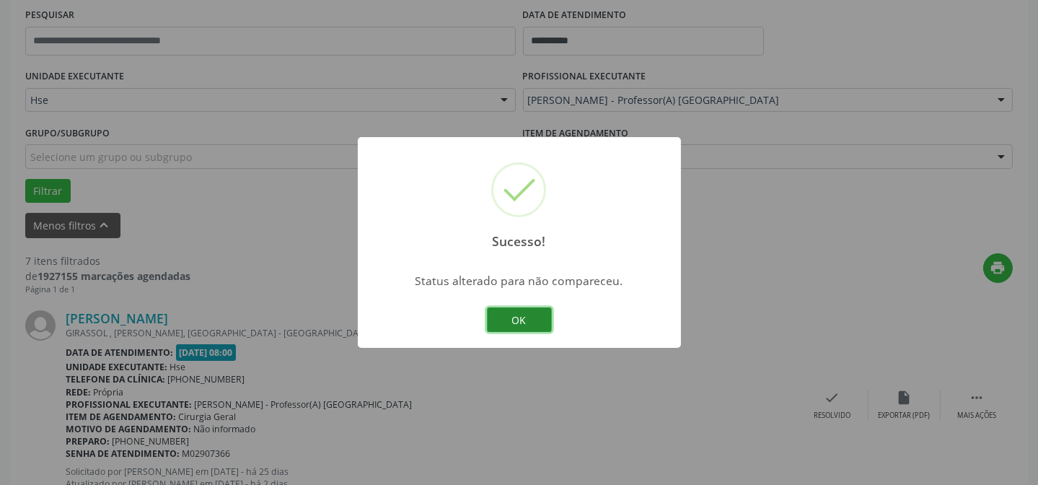
click at [525, 315] on button "OK" at bounding box center [519, 319] width 65 height 25
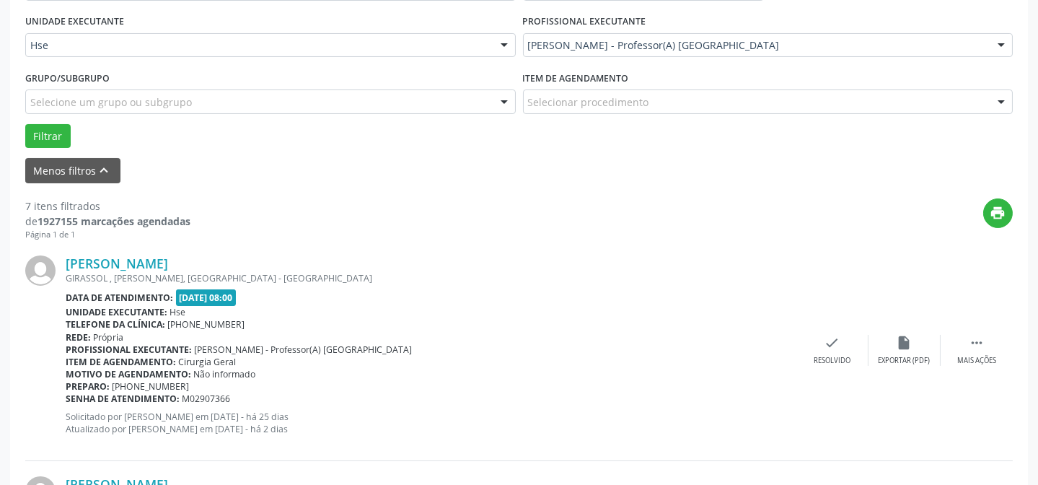
scroll to position [406, 0]
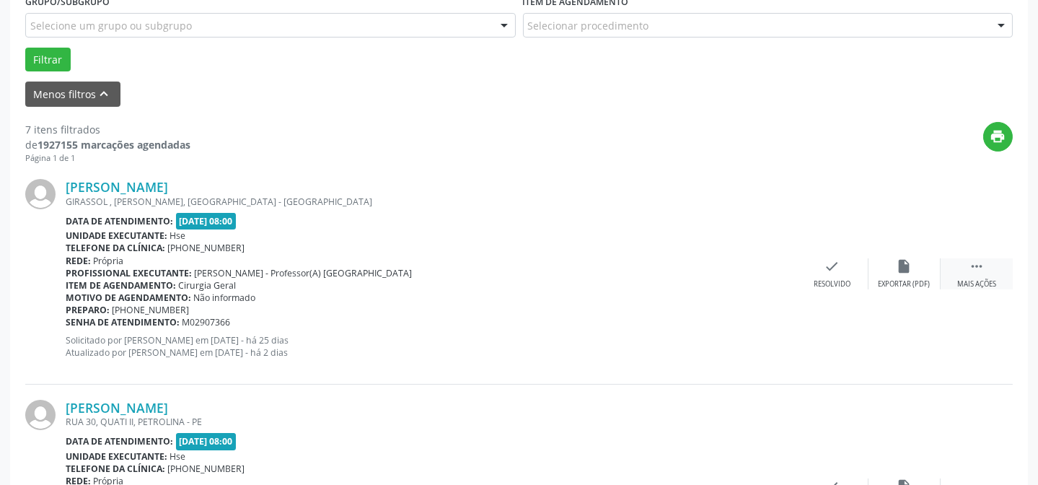
click at [972, 270] on icon "" at bounding box center [977, 266] width 16 height 16
click at [890, 285] on div "Não compareceu" at bounding box center [904, 284] width 61 height 10
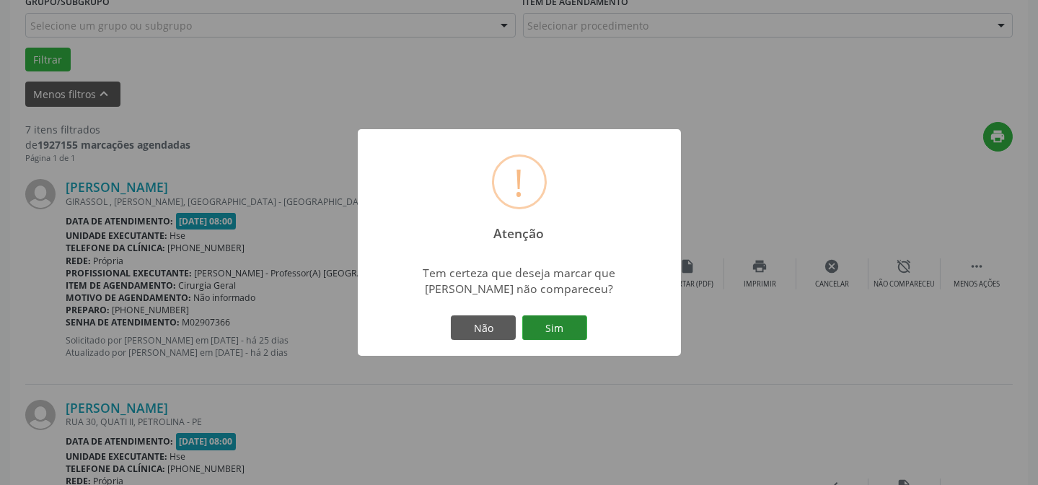
click at [547, 331] on button "Sim" at bounding box center [554, 327] width 65 height 25
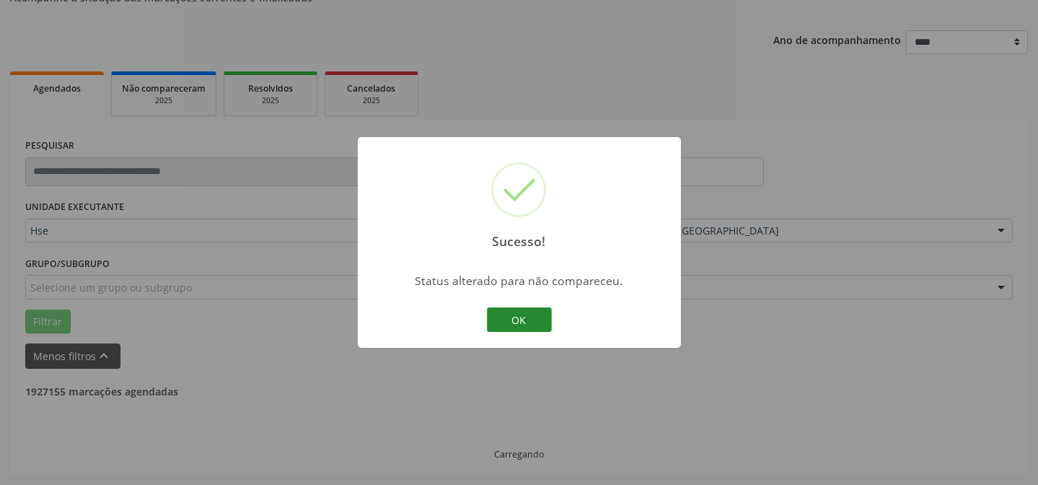
click at [505, 322] on button "OK" at bounding box center [519, 319] width 65 height 25
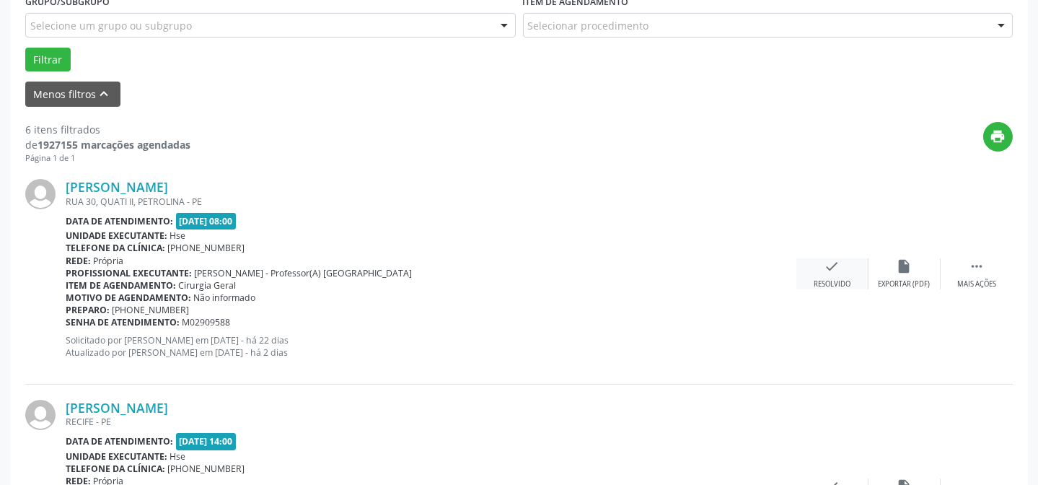
click at [844, 281] on div "Resolvido" at bounding box center [832, 284] width 37 height 10
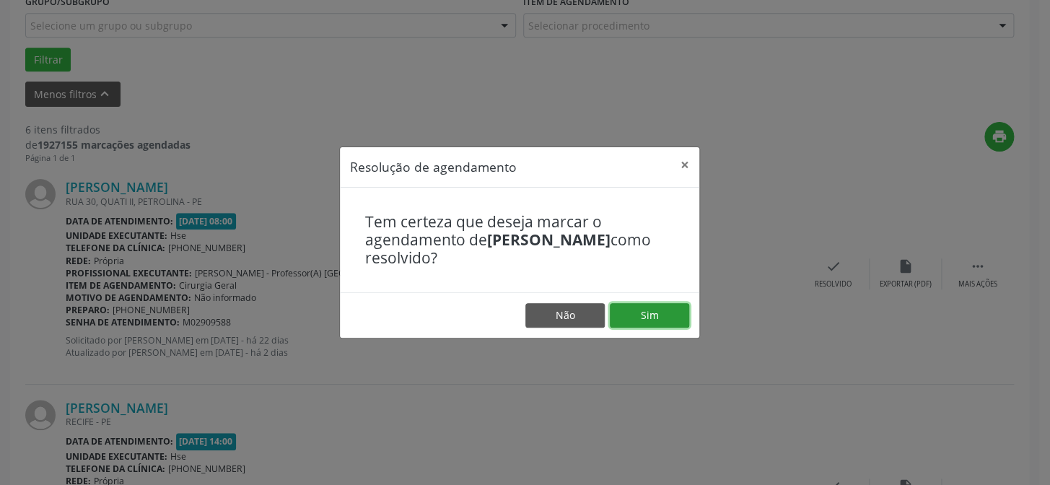
click at [649, 322] on button "Sim" at bounding box center [649, 315] width 79 height 25
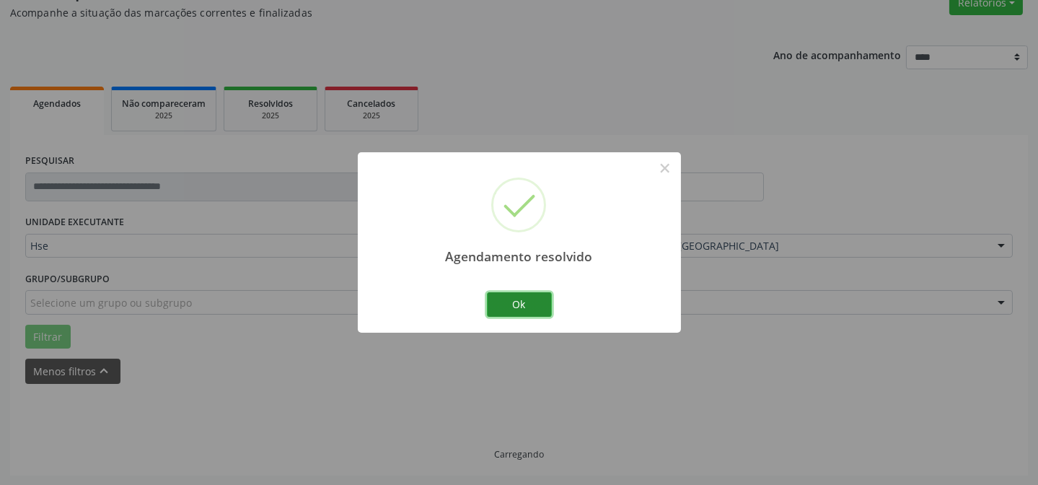
click at [511, 306] on button "Ok" at bounding box center [519, 304] width 65 height 25
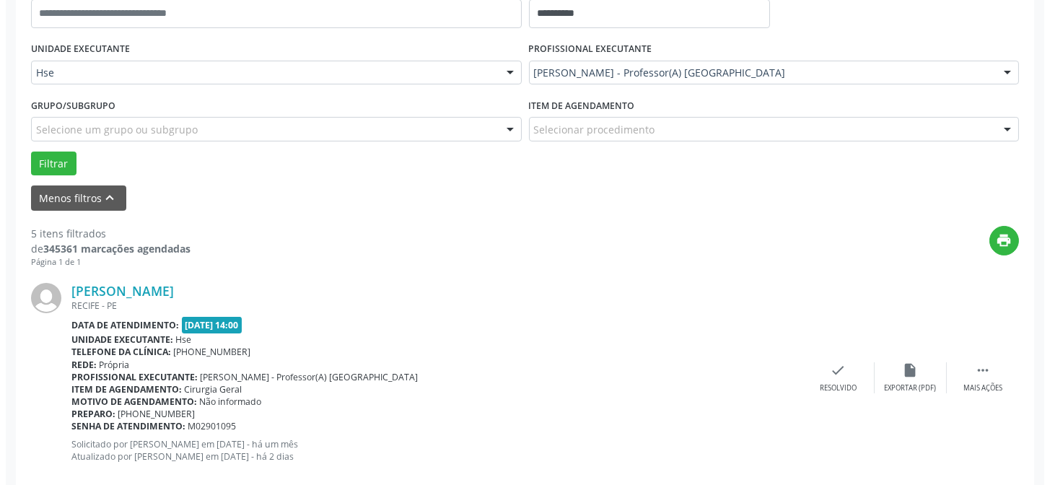
scroll to position [325, 0]
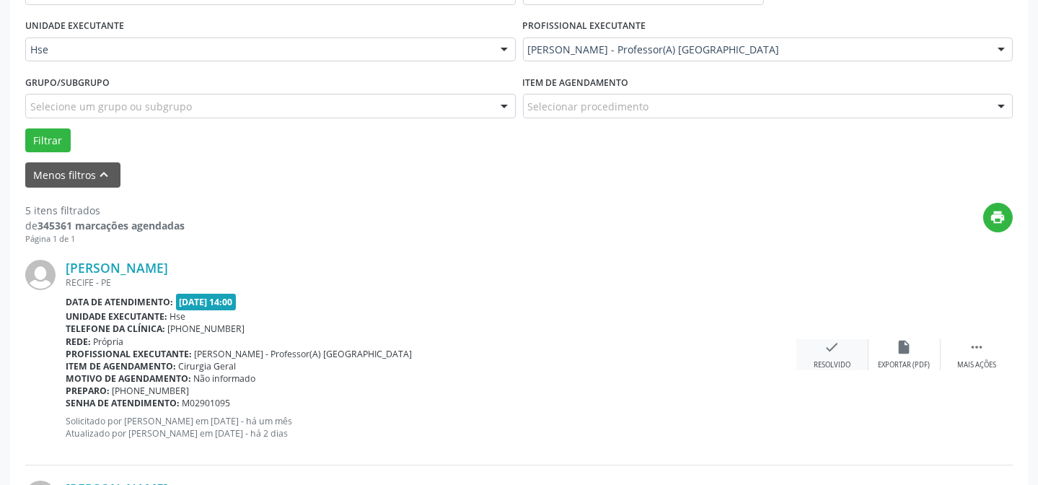
click at [830, 355] on div "check Resolvido" at bounding box center [833, 354] width 72 height 31
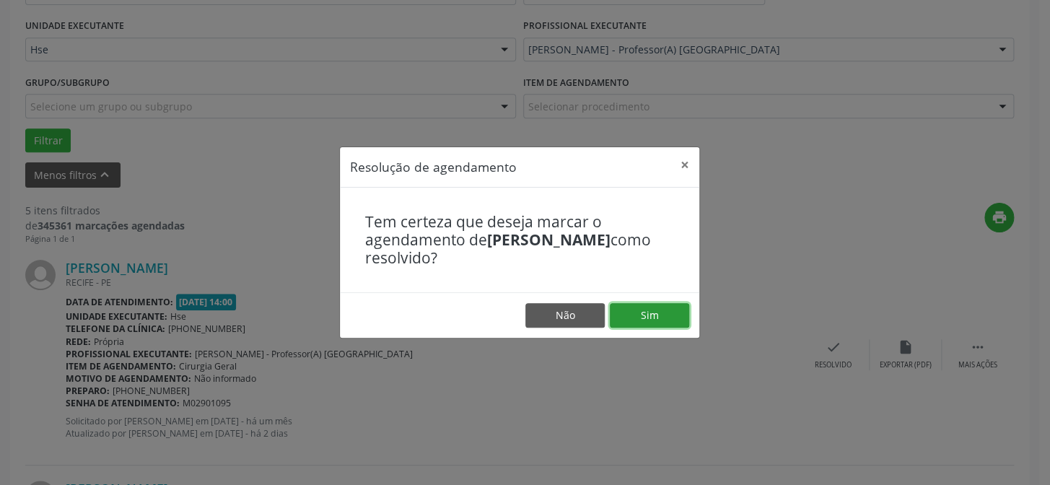
click at [618, 309] on button "Sim" at bounding box center [649, 315] width 79 height 25
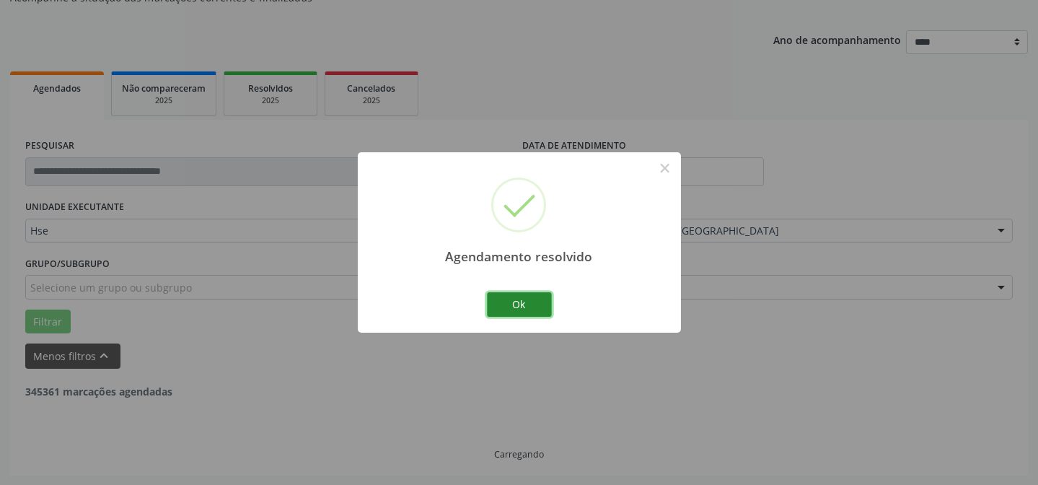
click at [519, 309] on button "Ok" at bounding box center [519, 304] width 65 height 25
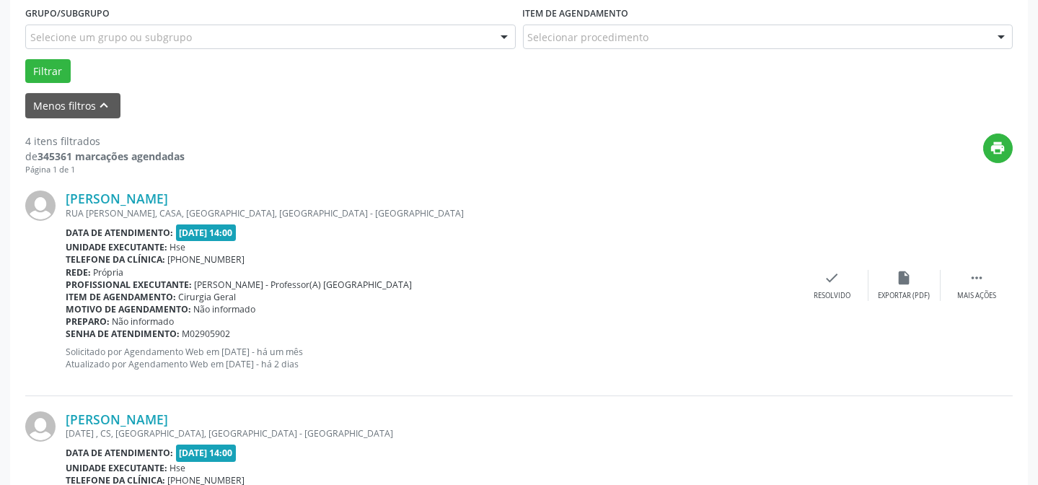
scroll to position [472, 0]
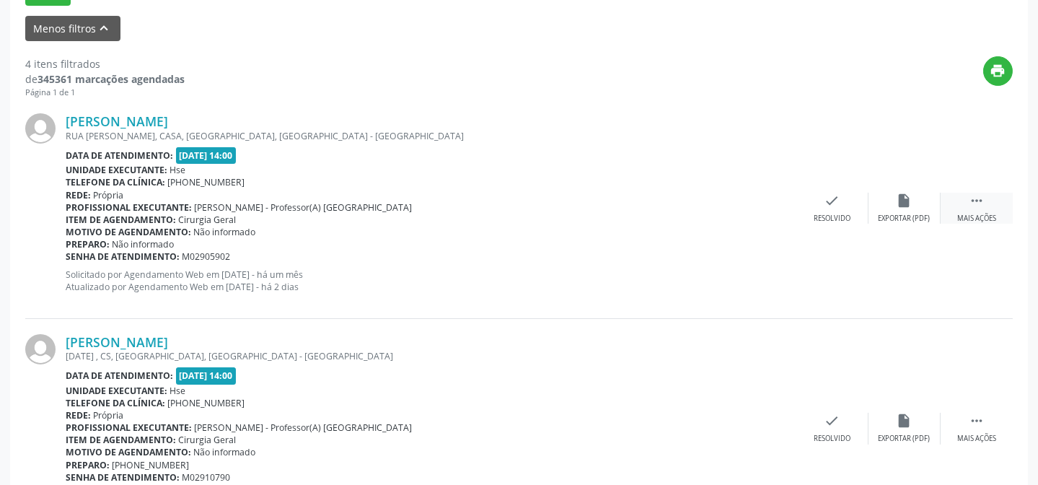
click at [978, 216] on div "Mais ações" at bounding box center [976, 219] width 39 height 10
click at [898, 209] on div "alarm_off Não compareceu" at bounding box center [905, 208] width 72 height 31
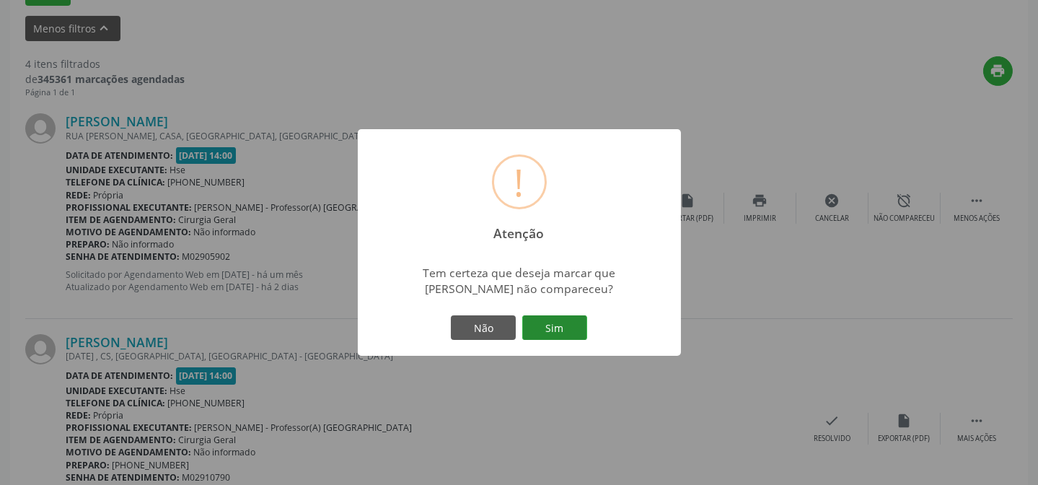
click at [556, 321] on button "Sim" at bounding box center [554, 327] width 65 height 25
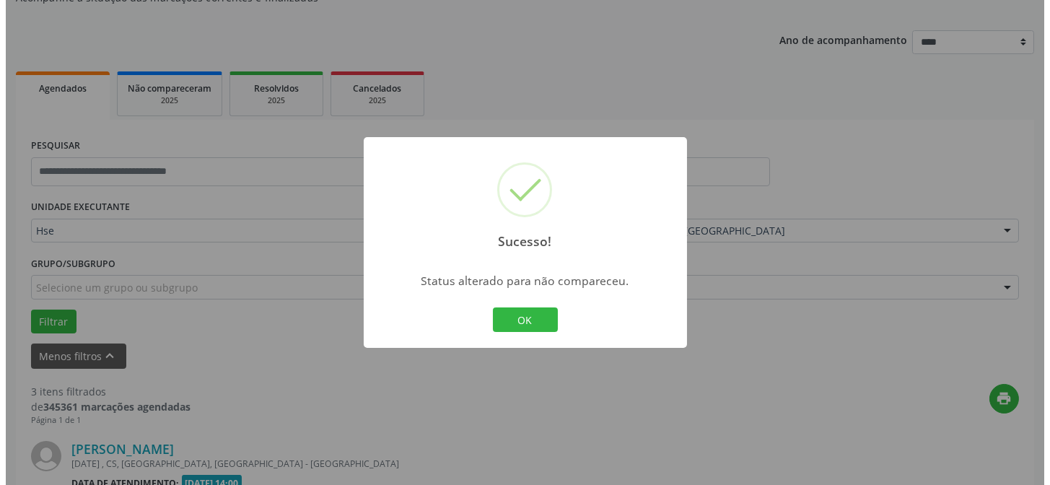
scroll to position [471, 0]
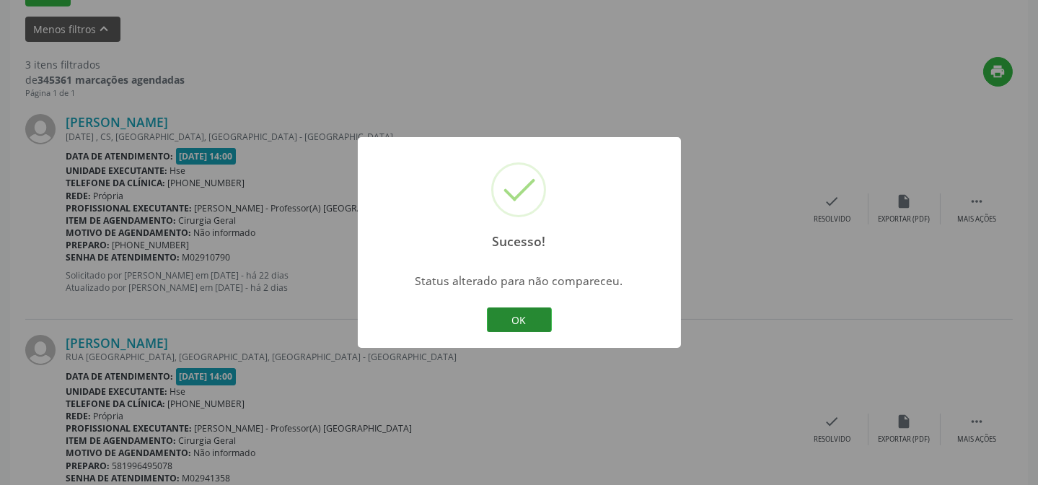
drag, startPoint x: 541, startPoint y: 320, endPoint x: 165, endPoint y: 256, distance: 381.2
click at [541, 320] on button "OK" at bounding box center [519, 319] width 65 height 25
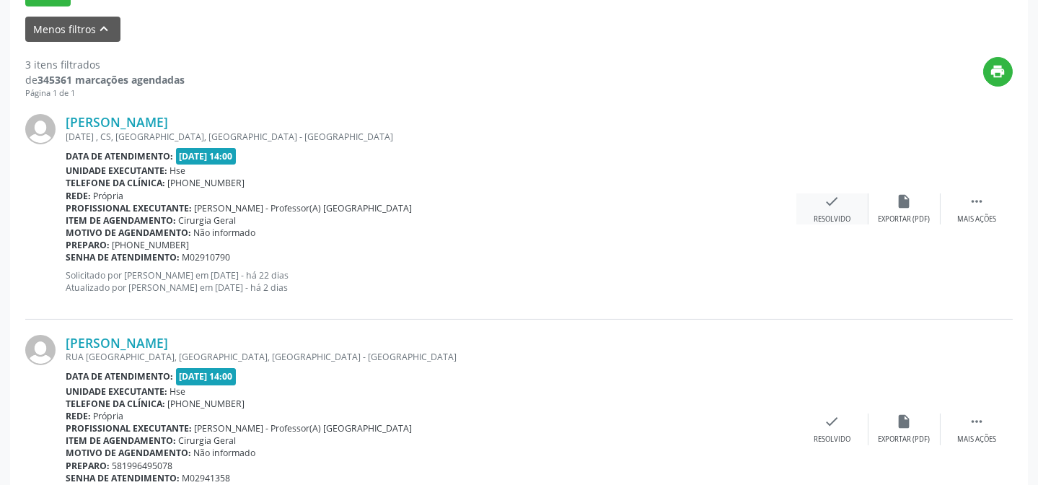
click at [824, 219] on div "Resolvido" at bounding box center [832, 219] width 37 height 10
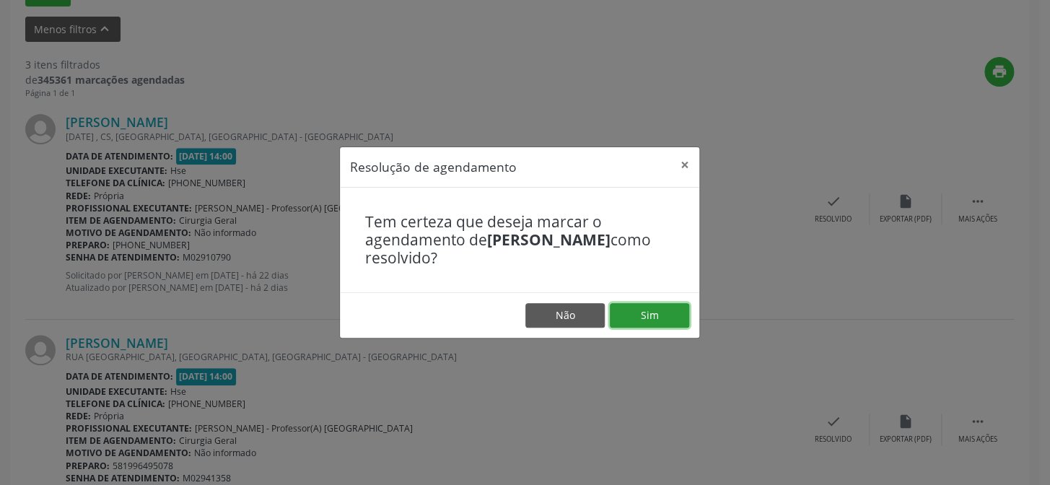
click at [640, 317] on button "Sim" at bounding box center [649, 315] width 79 height 25
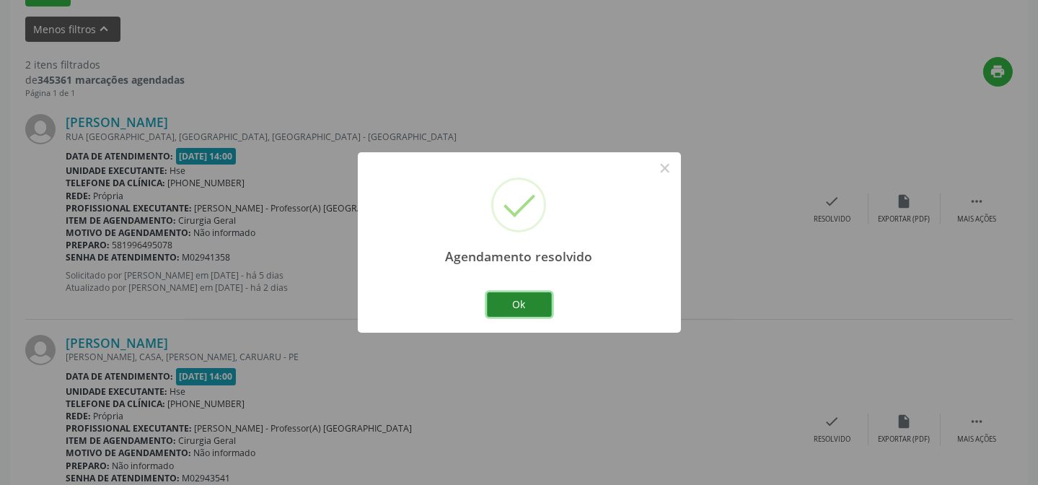
click at [532, 308] on button "Ok" at bounding box center [519, 304] width 65 height 25
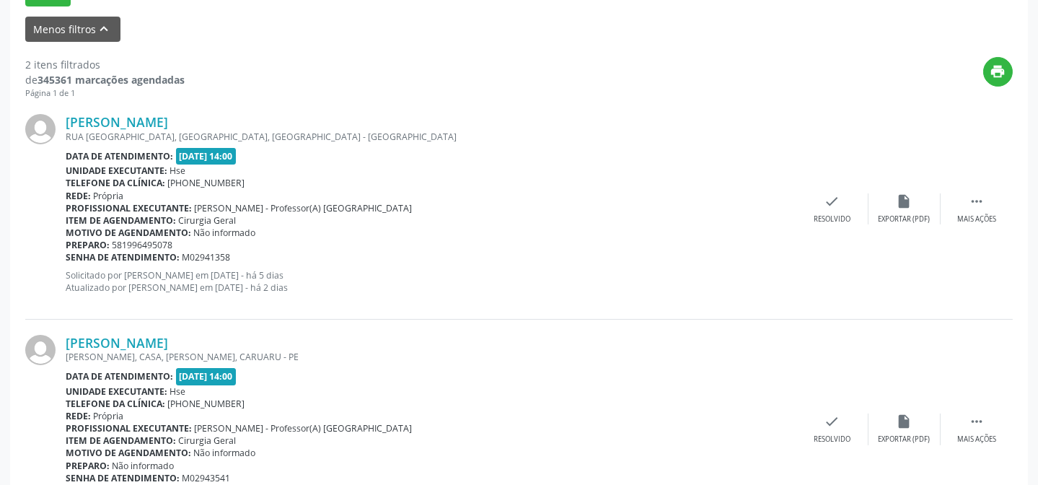
drag, startPoint x: 719, startPoint y: 177, endPoint x: 648, endPoint y: 183, distance: 71.7
click at [718, 177] on div "Telefone da clínica: [PHONE_NUMBER]" at bounding box center [431, 183] width 731 height 12
click at [804, 212] on div "check Resolvido" at bounding box center [833, 208] width 72 height 31
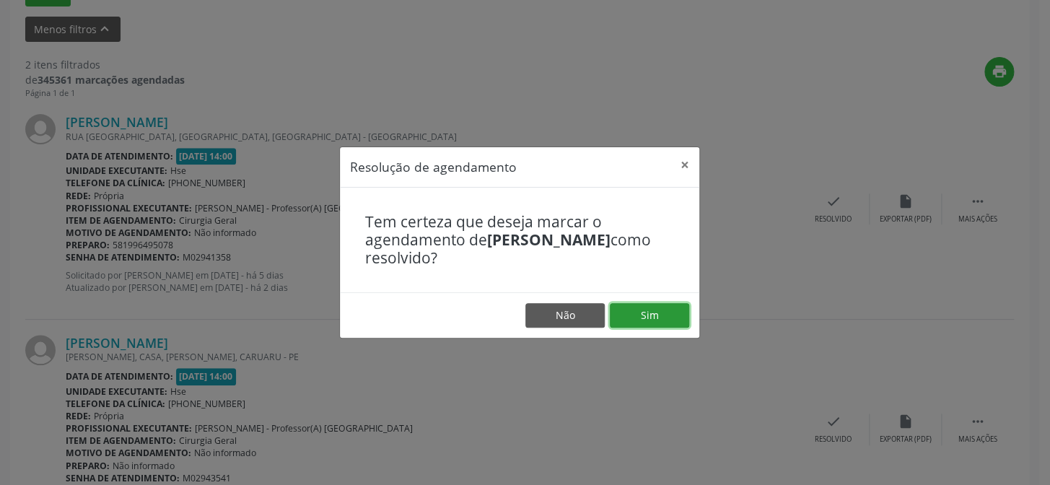
click at [659, 318] on button "Sim" at bounding box center [649, 315] width 79 height 25
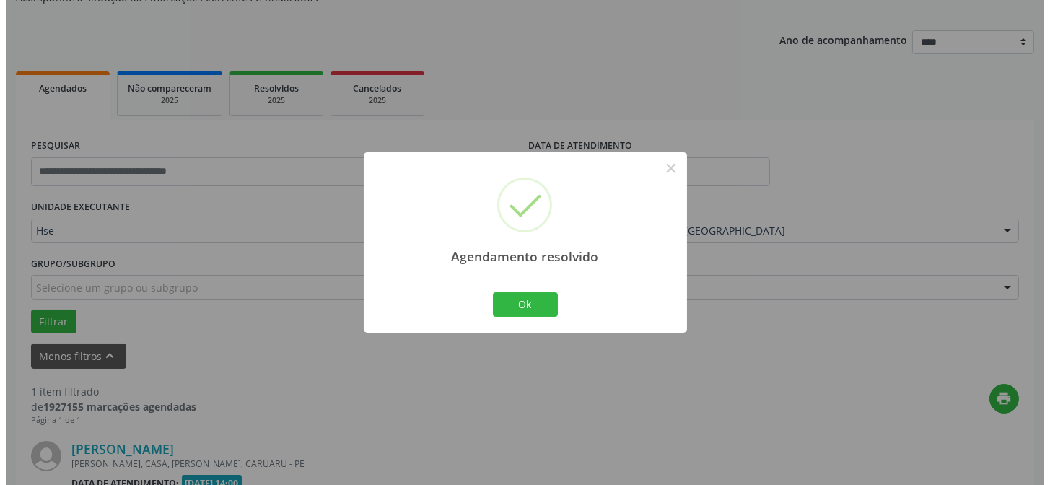
scroll to position [330, 0]
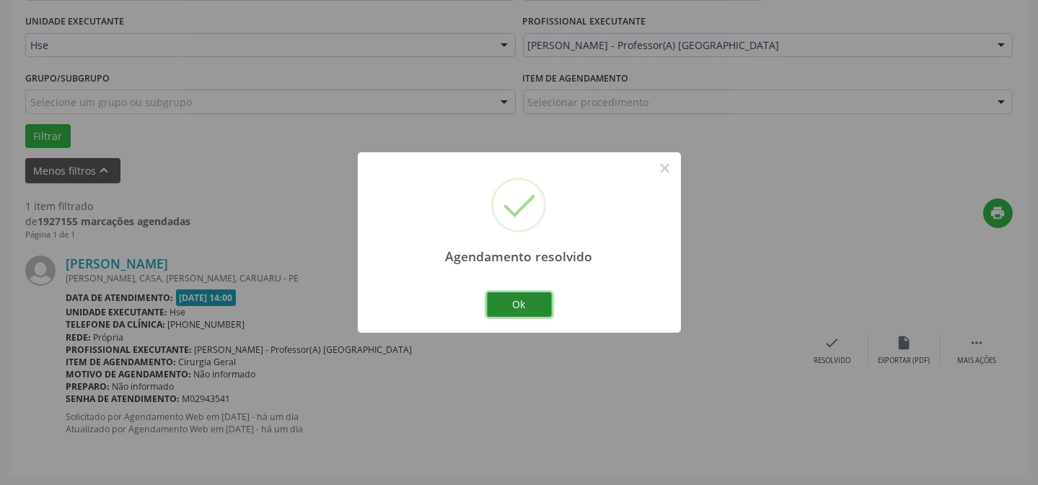
click at [522, 306] on button "Ok" at bounding box center [519, 304] width 65 height 25
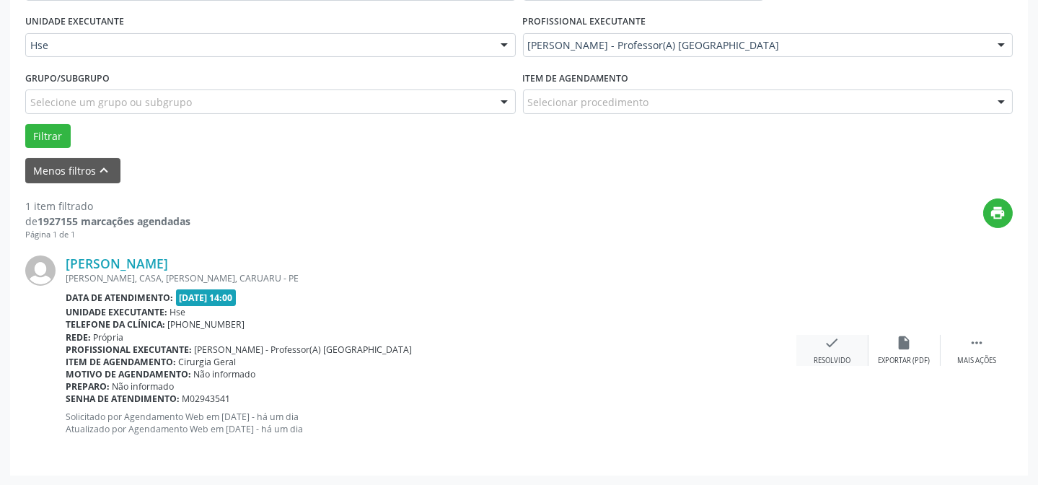
click at [845, 353] on div "check Resolvido" at bounding box center [833, 350] width 72 height 31
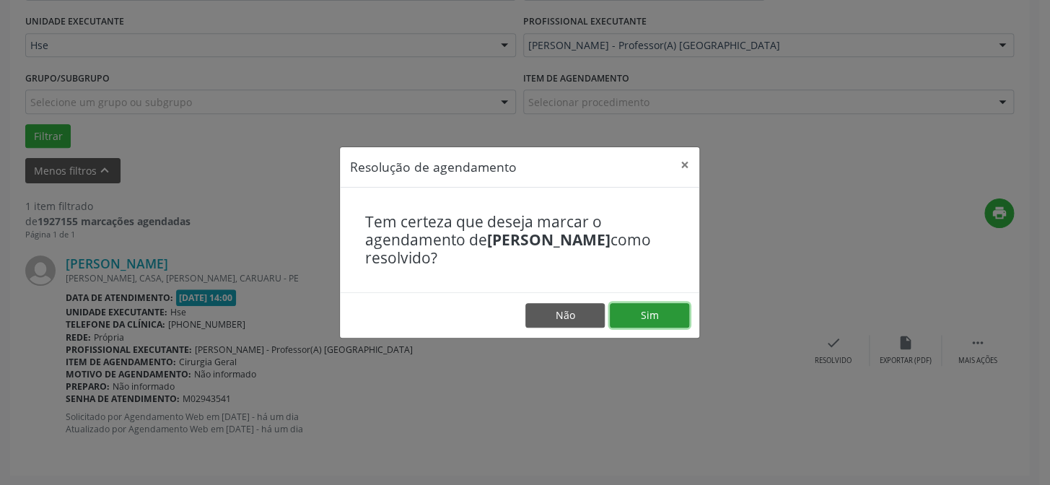
click at [663, 318] on button "Sim" at bounding box center [649, 315] width 79 height 25
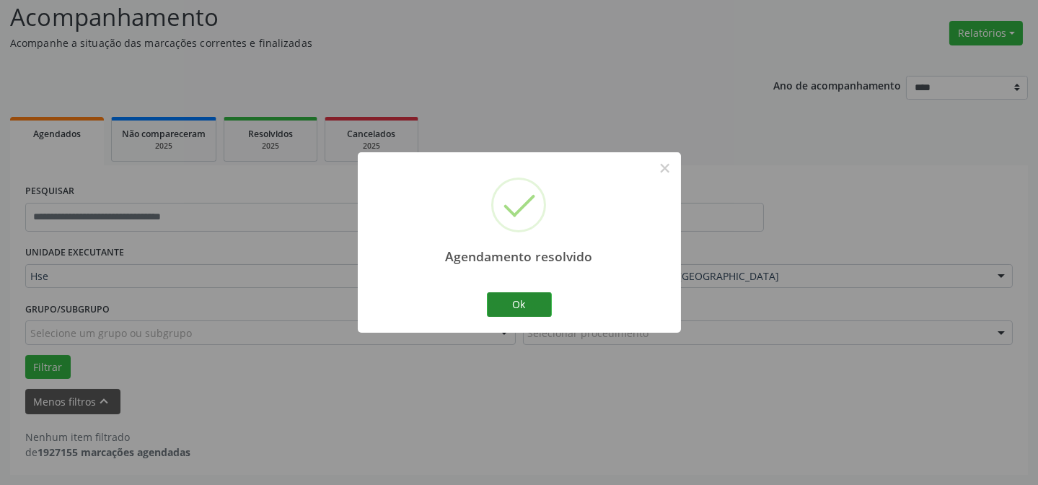
scroll to position [97, 0]
click at [527, 310] on button "Ok" at bounding box center [519, 304] width 65 height 25
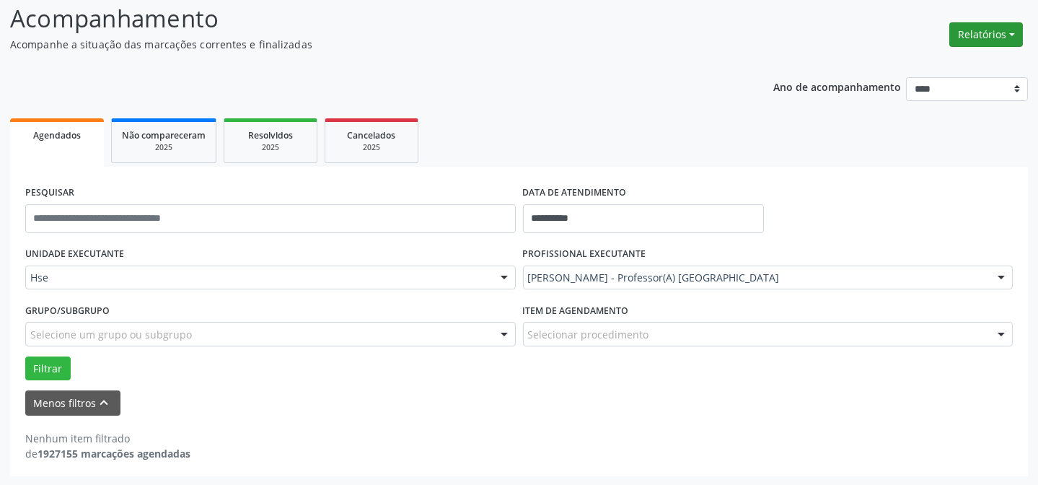
click at [991, 45] on button "Relatórios" at bounding box center [986, 34] width 74 height 25
